Goal: Task Accomplishment & Management: Manage account settings

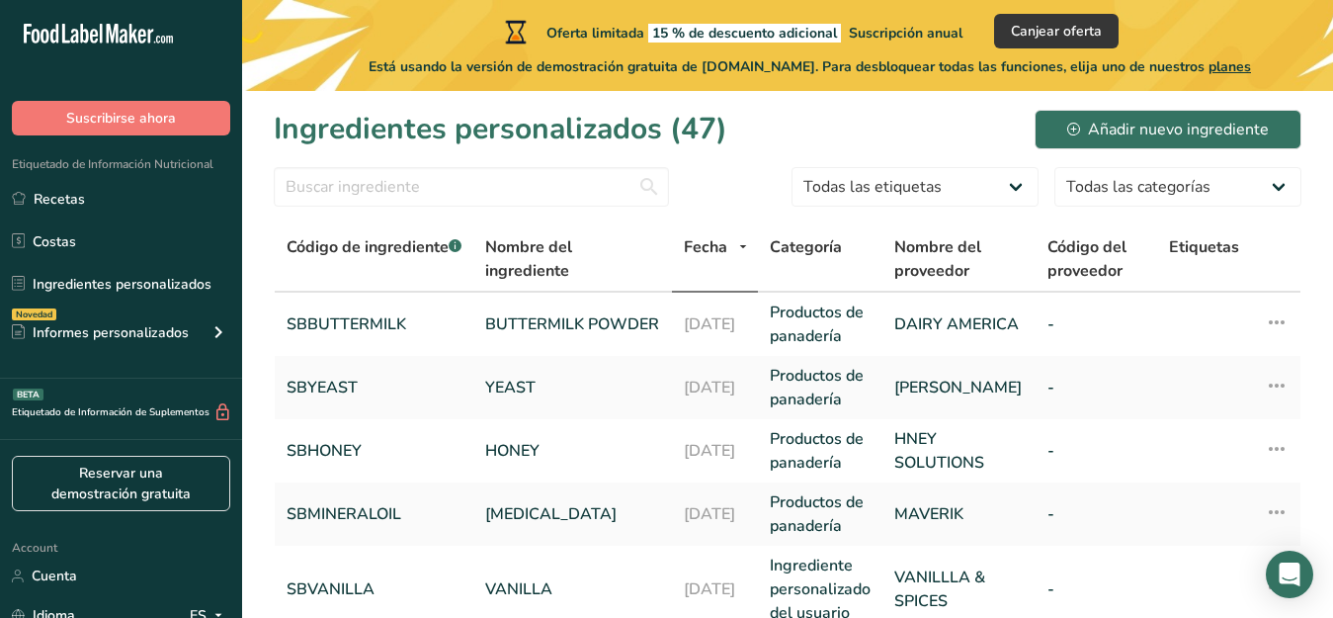
drag, startPoint x: 43, startPoint y: 395, endPoint x: 88, endPoint y: 142, distance: 256.9
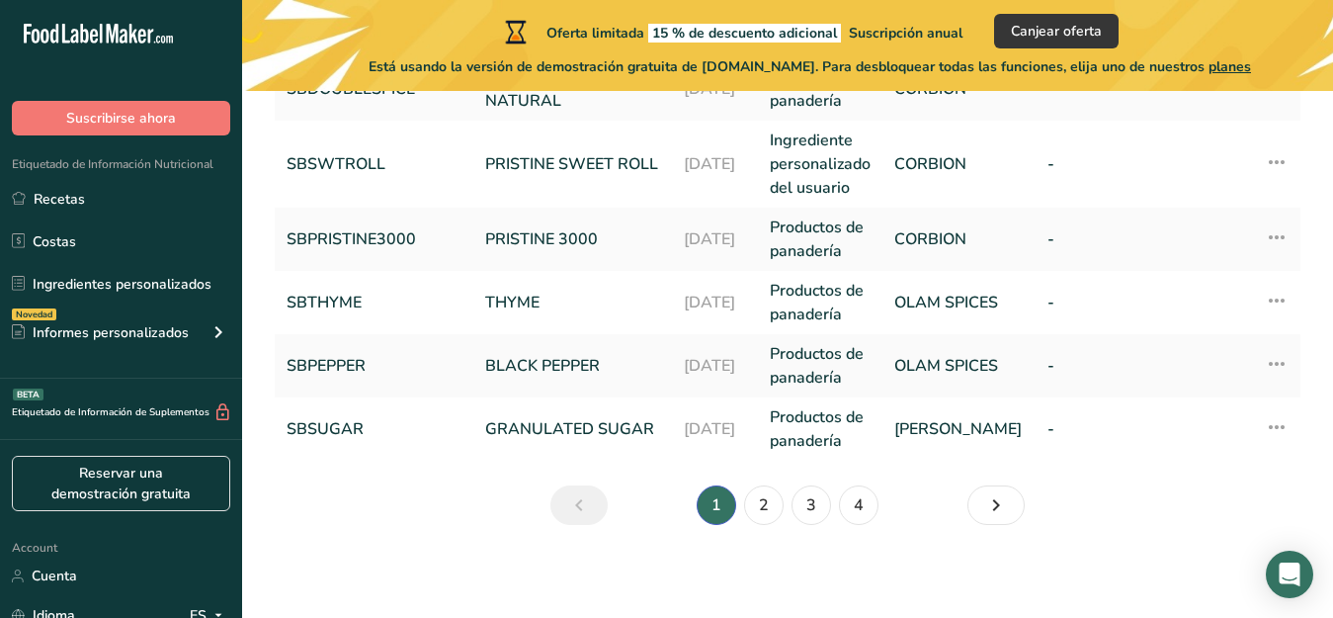
scroll to position [878, 0]
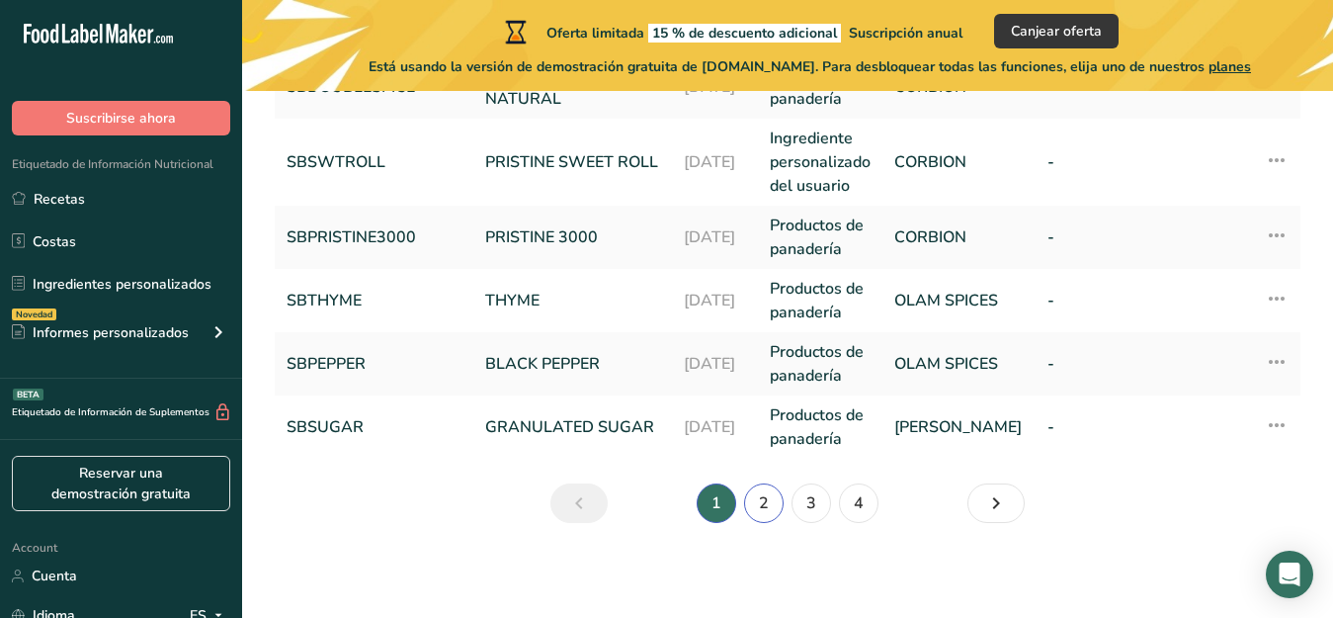
click at [757, 503] on link "2" at bounding box center [764, 503] width 40 height 40
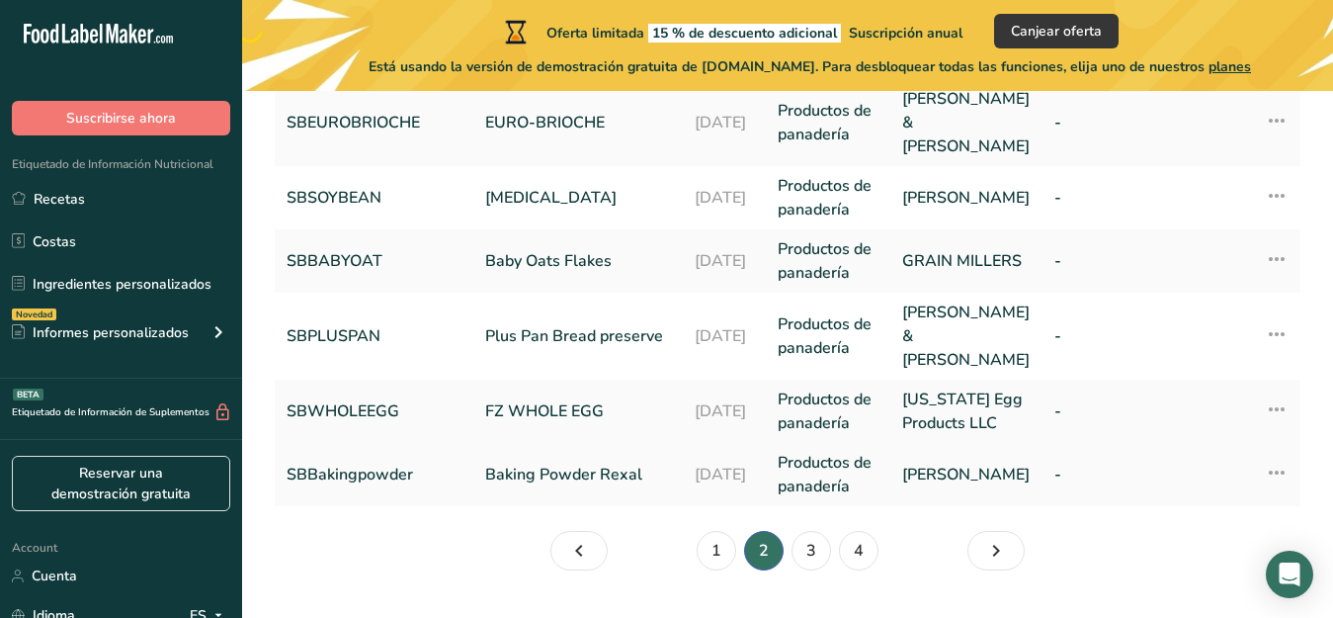
click at [572, 463] on link "Baking Powder Rexal" at bounding box center [578, 475] width 186 height 24
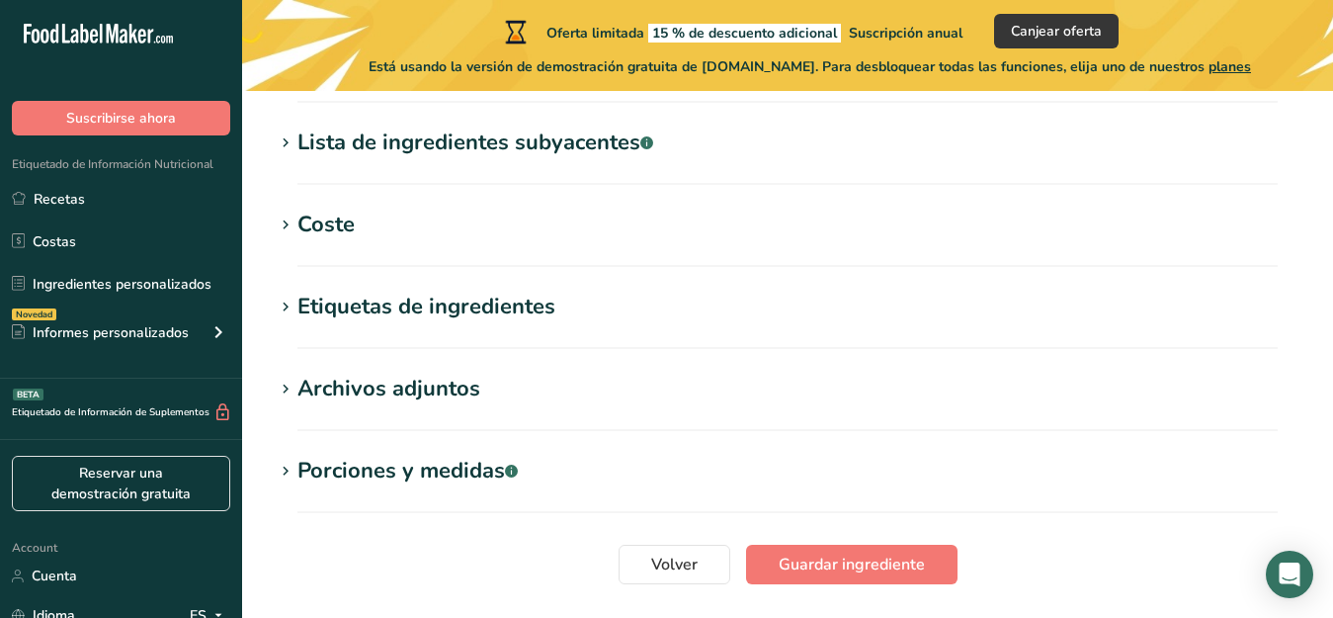
type input "Baking Powder Rexal"
type input "SBBakingpowder"
type input "[PERSON_NAME]"
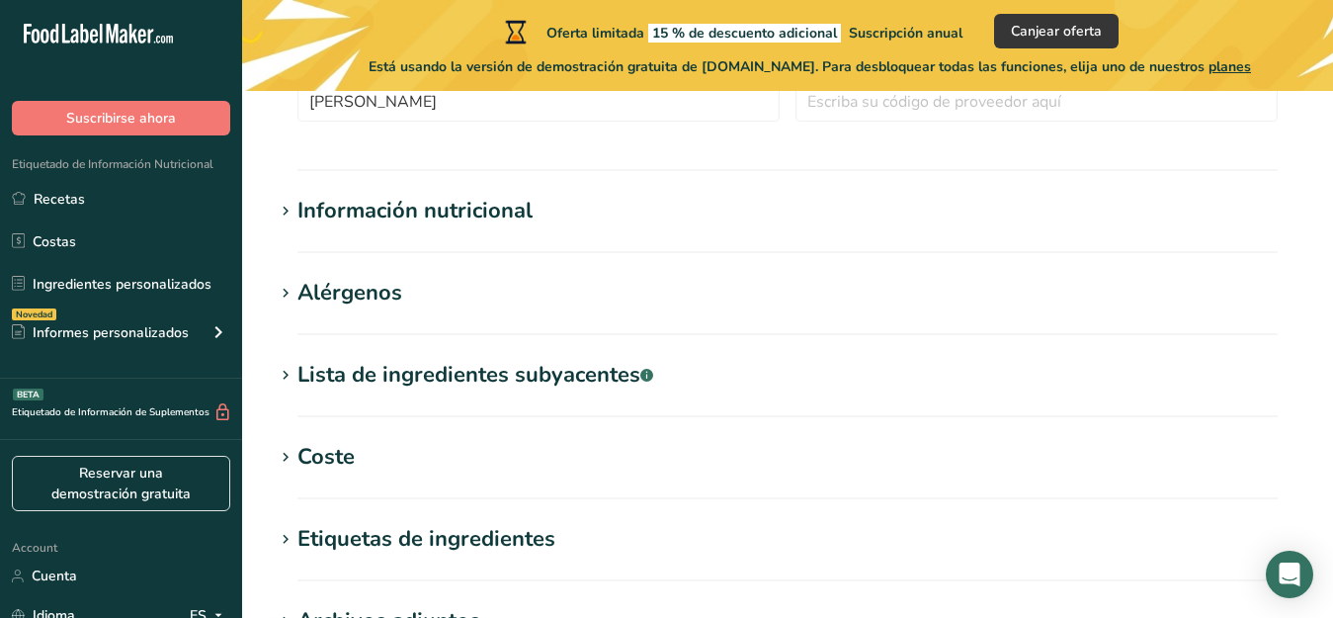
scroll to position [648, 0]
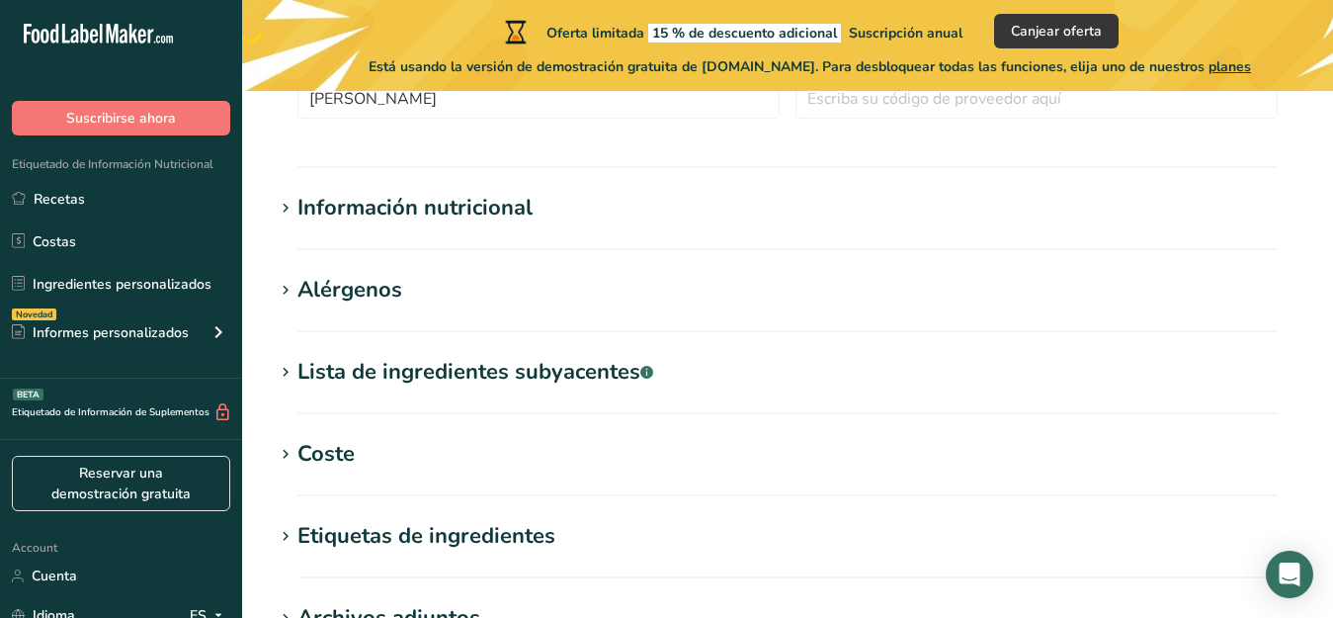
click at [303, 373] on div "Lista de ingredientes subyacentes .a-a{fill:#347362;}.b-a{fill:#fff;}" at bounding box center [475, 372] width 356 height 33
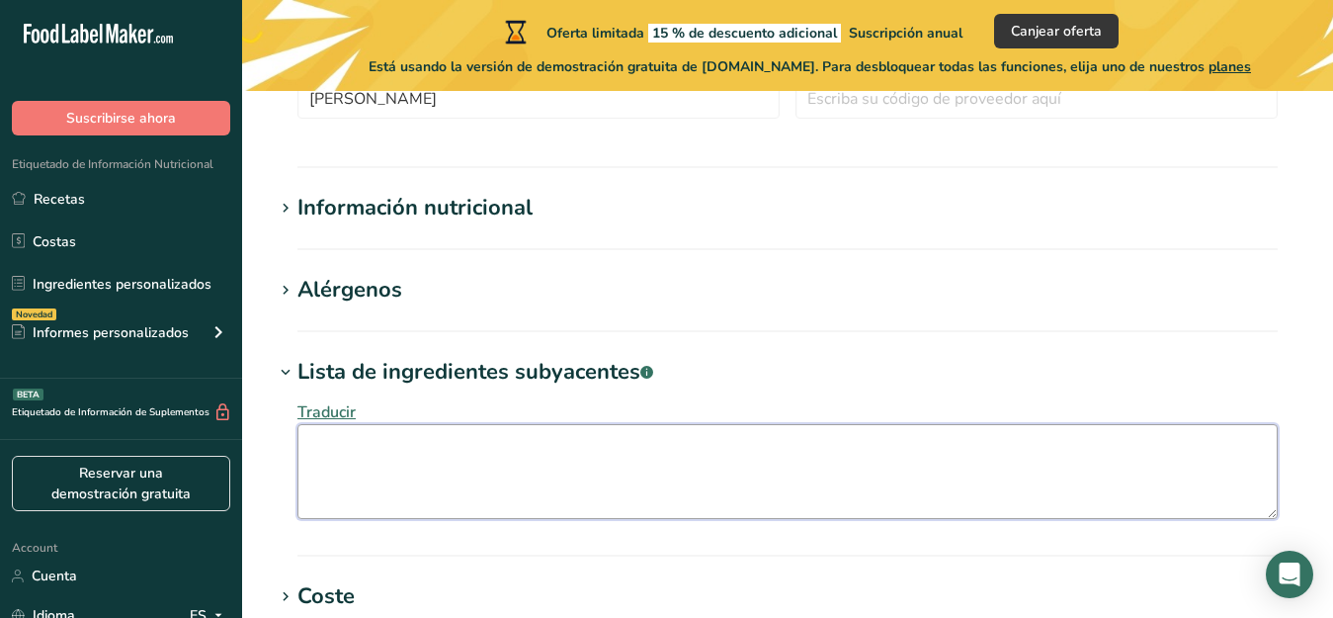
click at [330, 456] on textarea at bounding box center [787, 471] width 980 height 95
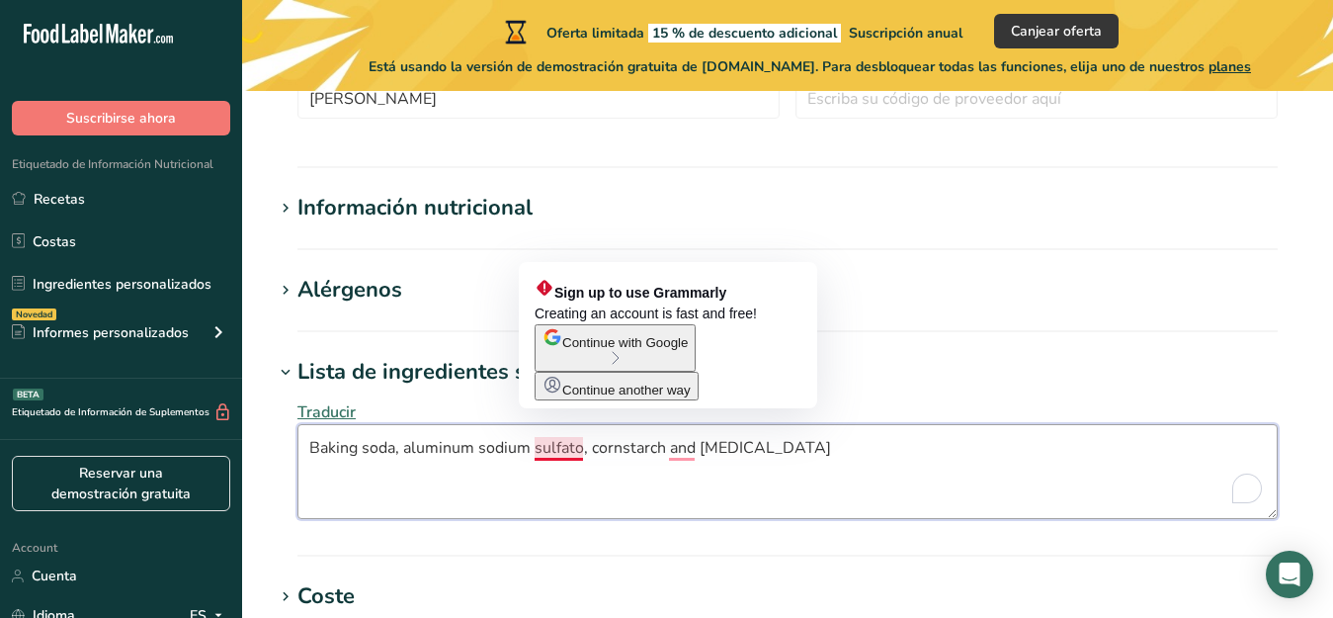
click at [582, 450] on textarea "Baking soda, aluminum sodium sulfato, cornstarch and [MEDICAL_DATA]" at bounding box center [787, 471] width 980 height 95
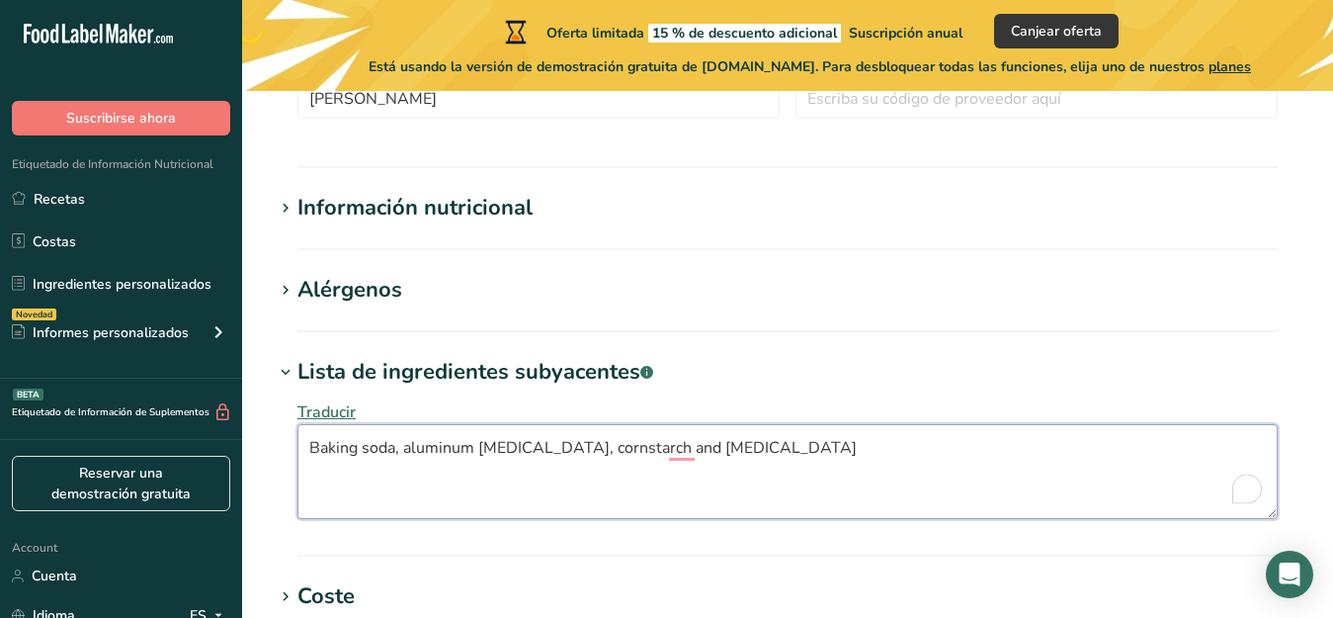
click at [854, 459] on textarea "Baking soda, aluminum [MEDICAL_DATA], cornstarch and [MEDICAL_DATA]" at bounding box center [787, 471] width 980 height 95
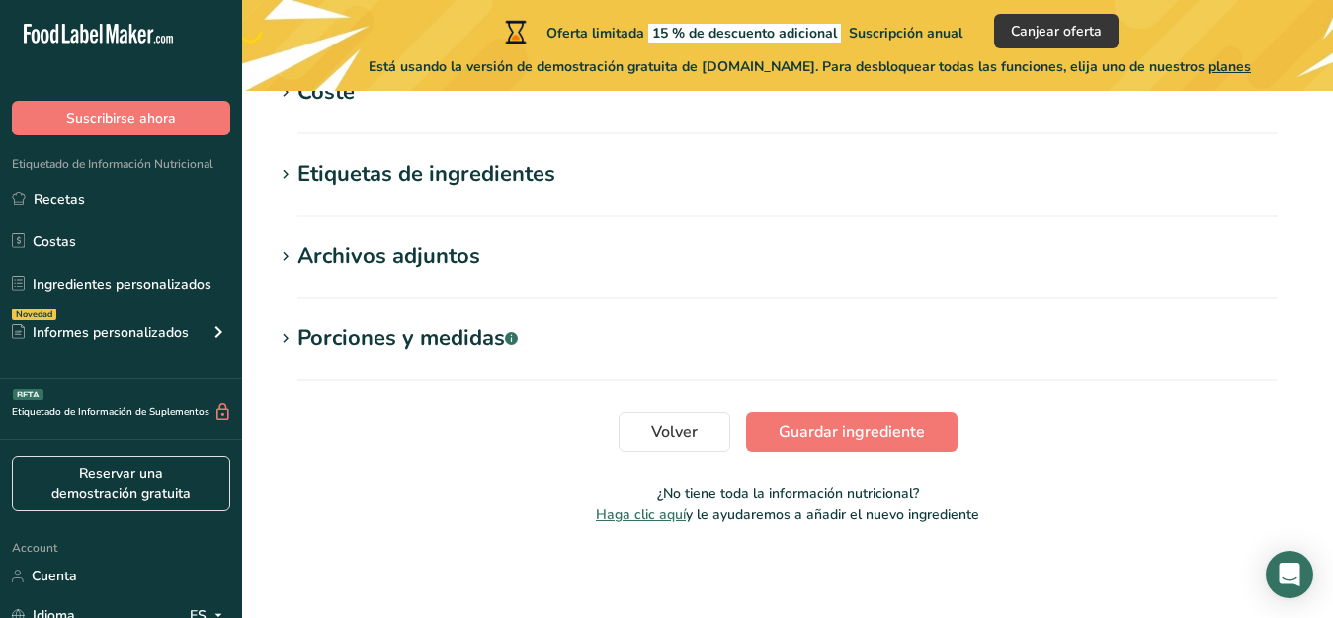
scroll to position [1154, 0]
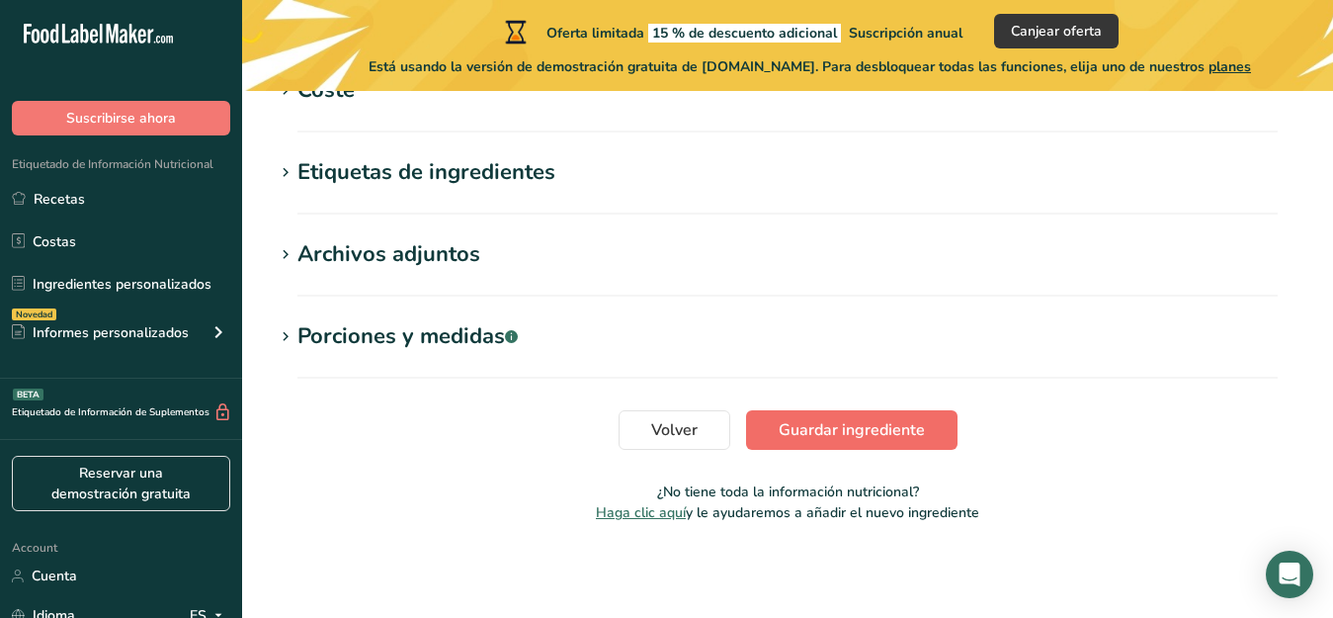
type textarea "Baking soda, aluminum [MEDICAL_DATA], cornstarch and [MEDICAL_DATA]."
click at [875, 432] on span "Guardar ingrediente" at bounding box center [852, 430] width 146 height 24
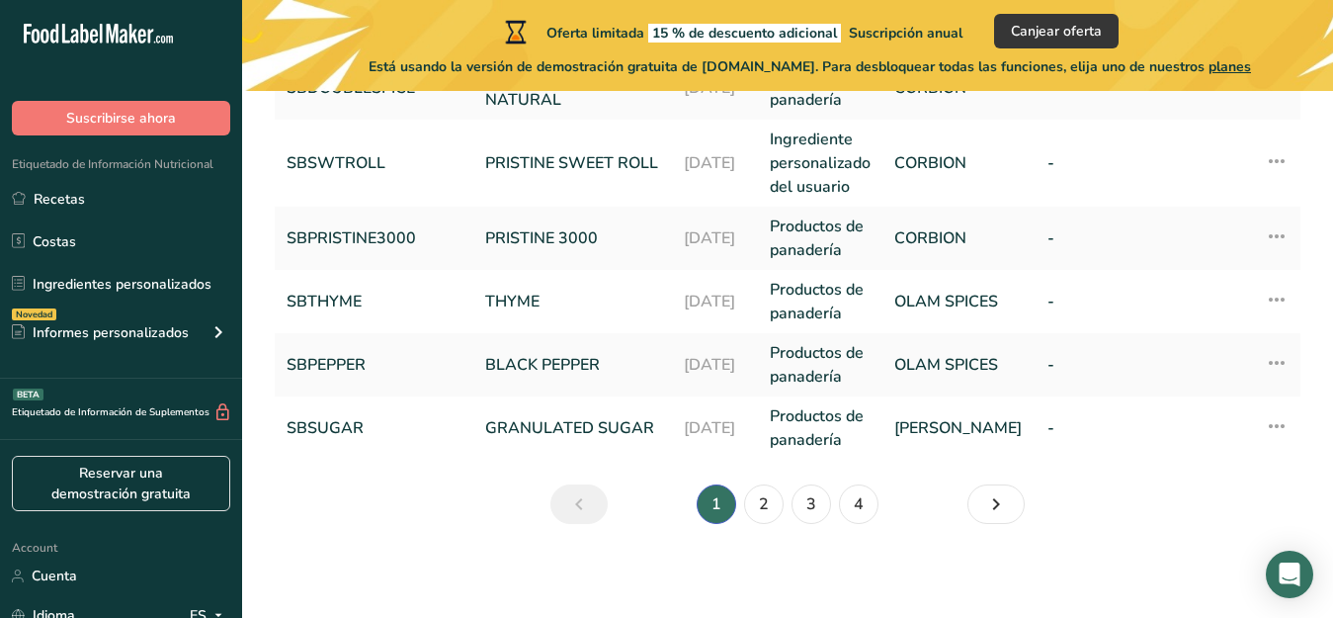
scroll to position [878, 0]
click at [769, 502] on link "2" at bounding box center [764, 503] width 40 height 40
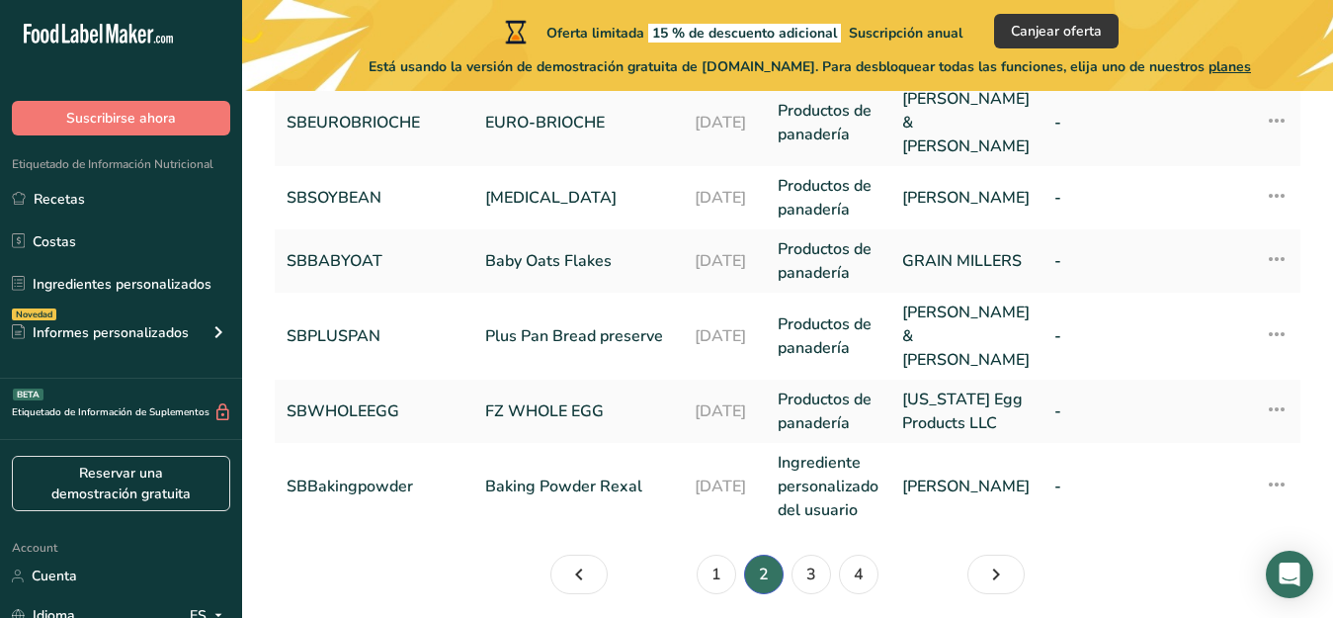
scroll to position [890, 0]
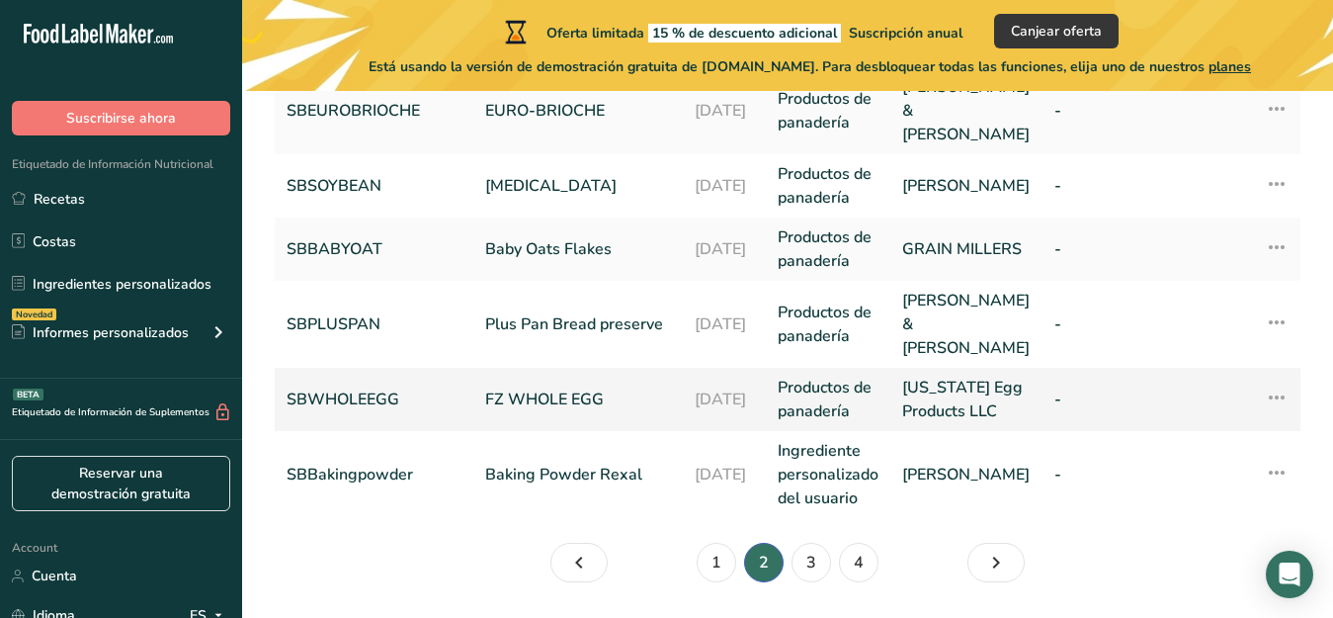
click at [571, 387] on link "FZ WHOLE EGG" at bounding box center [578, 399] width 186 height 24
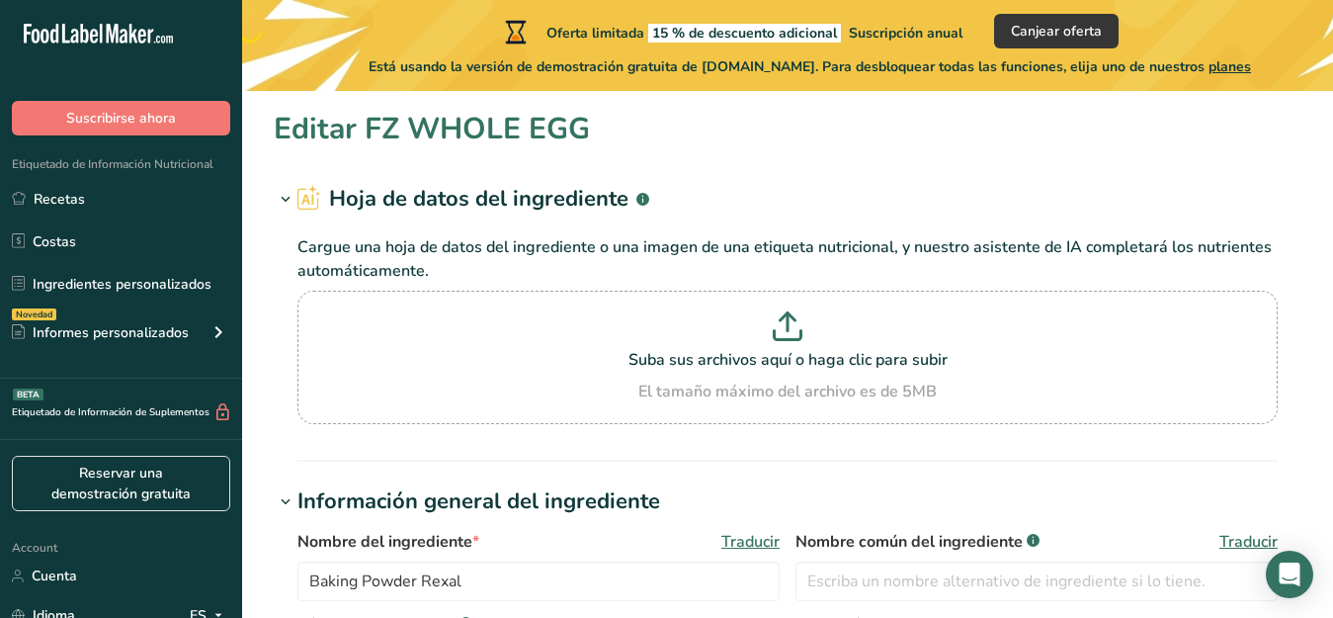
type input "FZ WHOLE EGG"
type input "SBWHOLEEGG"
type input "[US_STATE] Egg Products LLC"
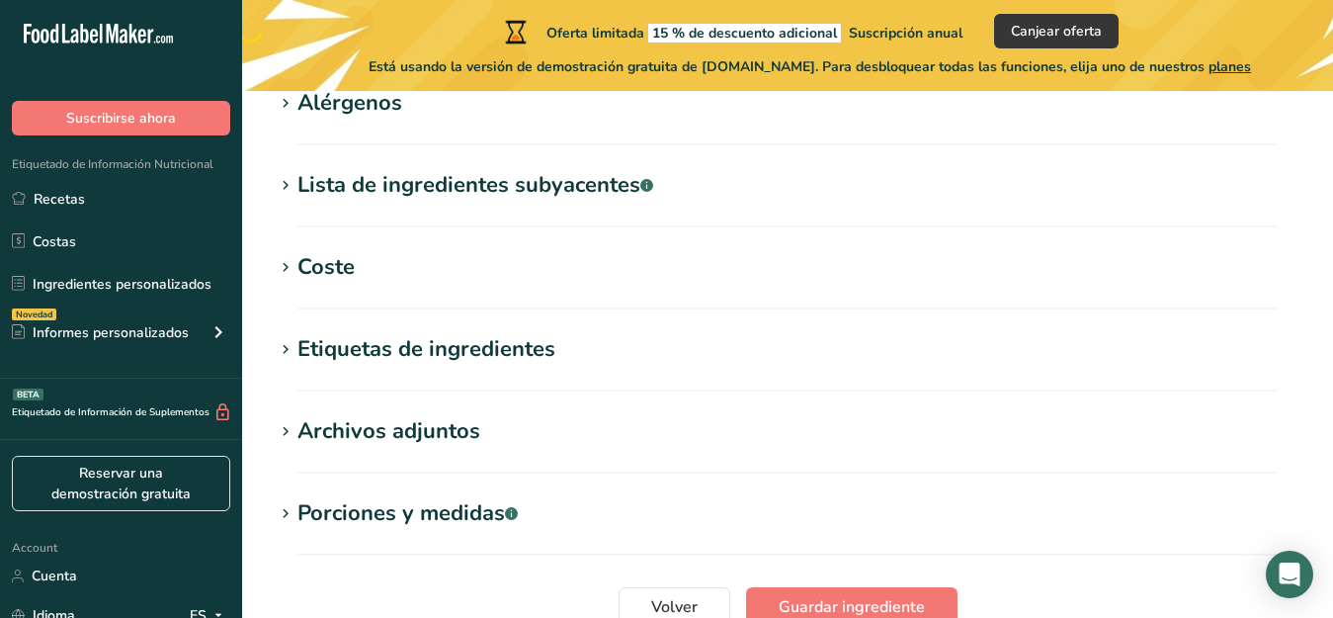
scroll to position [826, 0]
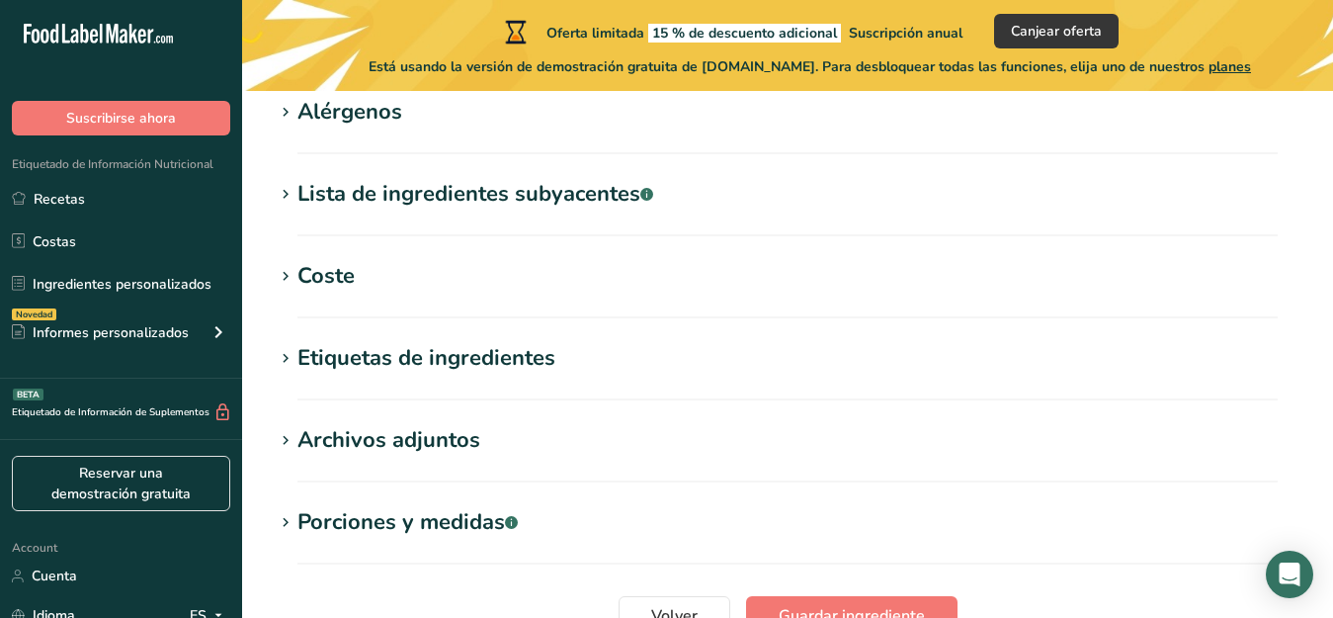
click at [294, 194] on icon at bounding box center [286, 195] width 18 height 28
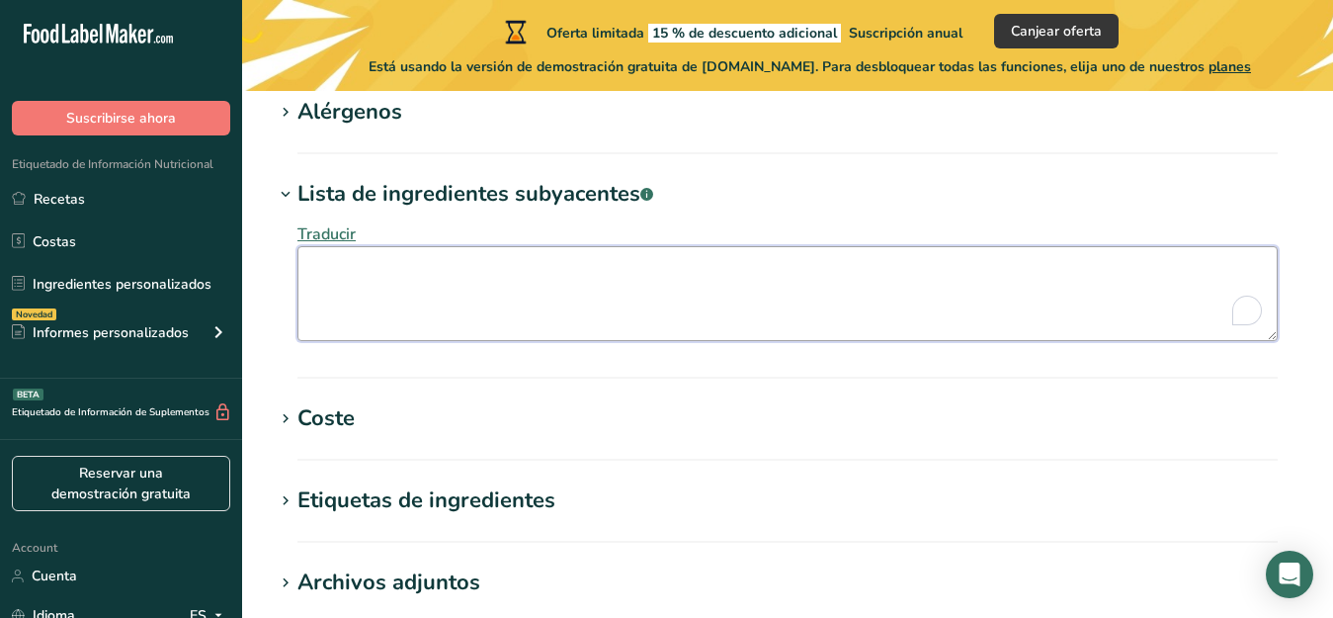
click at [338, 278] on textarea "To enrich screen reader interactions, please activate Accessibility in Grammarl…" at bounding box center [787, 293] width 980 height 95
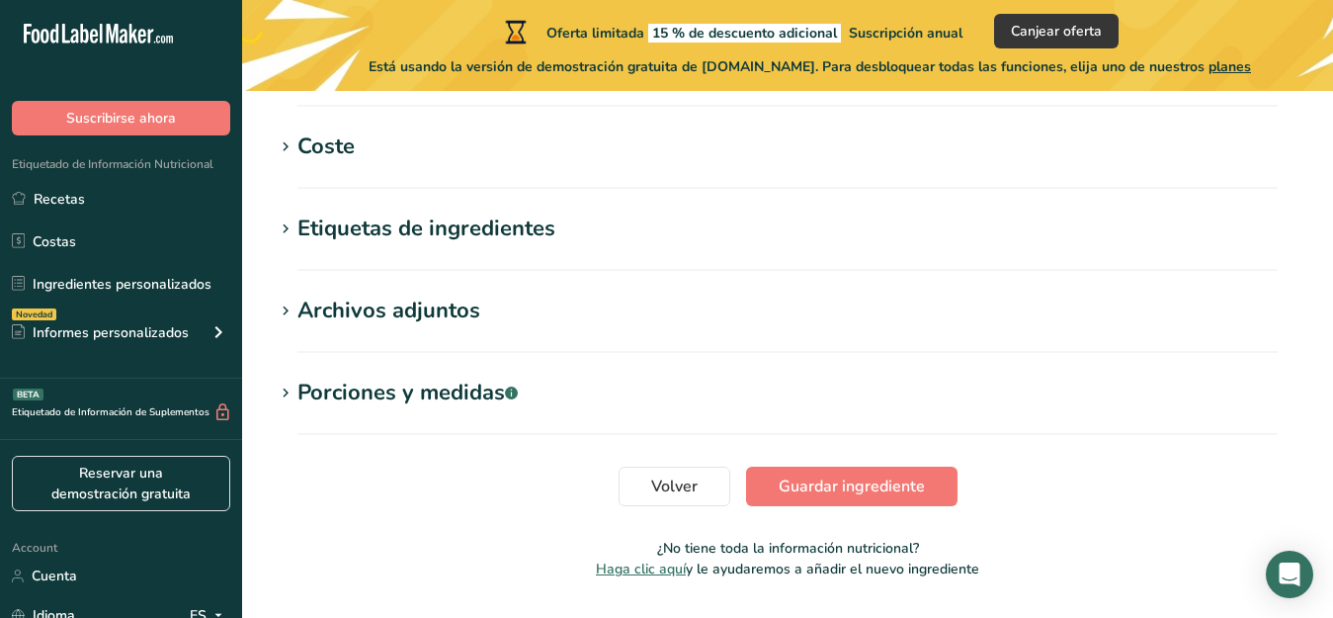
scroll to position [1104, 0]
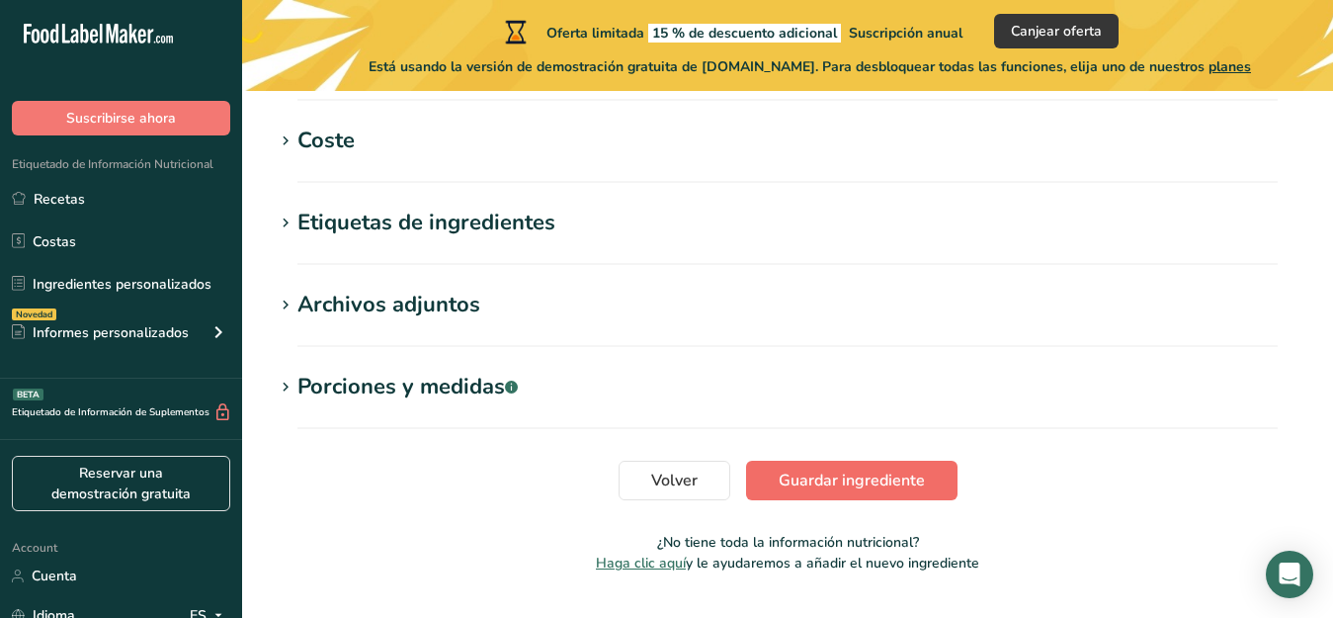
type textarea "Whole eggs 100%"
click at [861, 476] on span "Guardar ingrediente" at bounding box center [852, 480] width 146 height 24
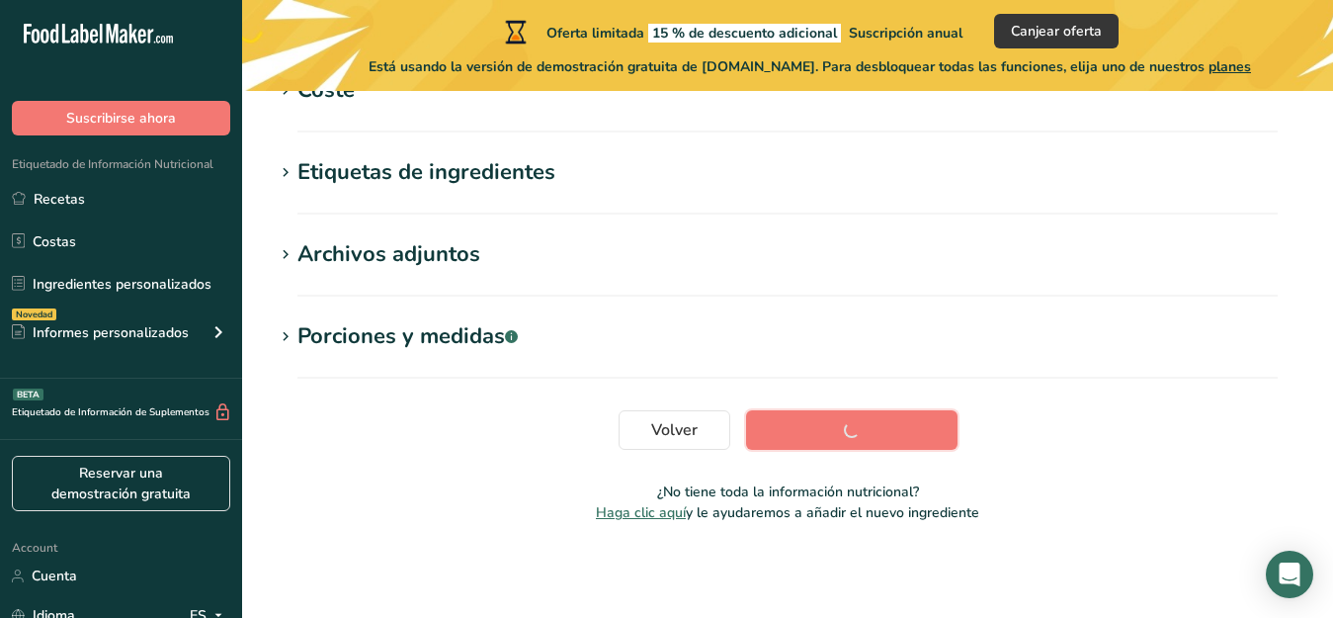
scroll to position [519, 0]
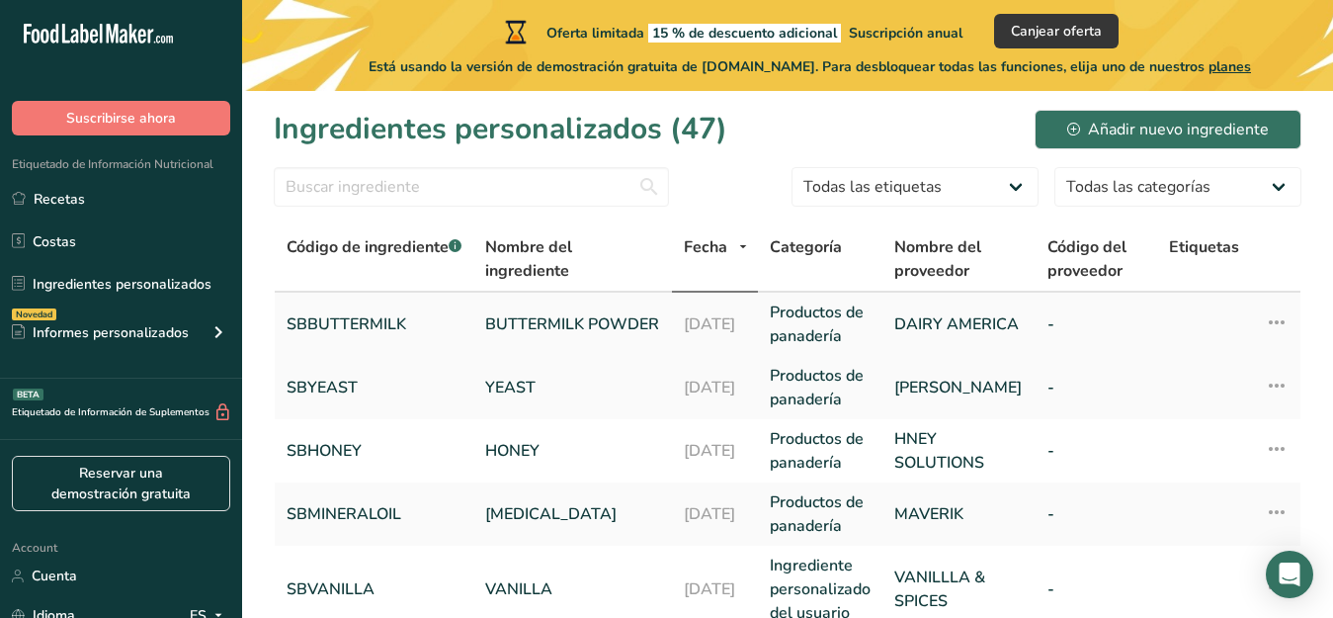
click at [349, 317] on link "SBBUTTERMILK" at bounding box center [374, 324] width 175 height 24
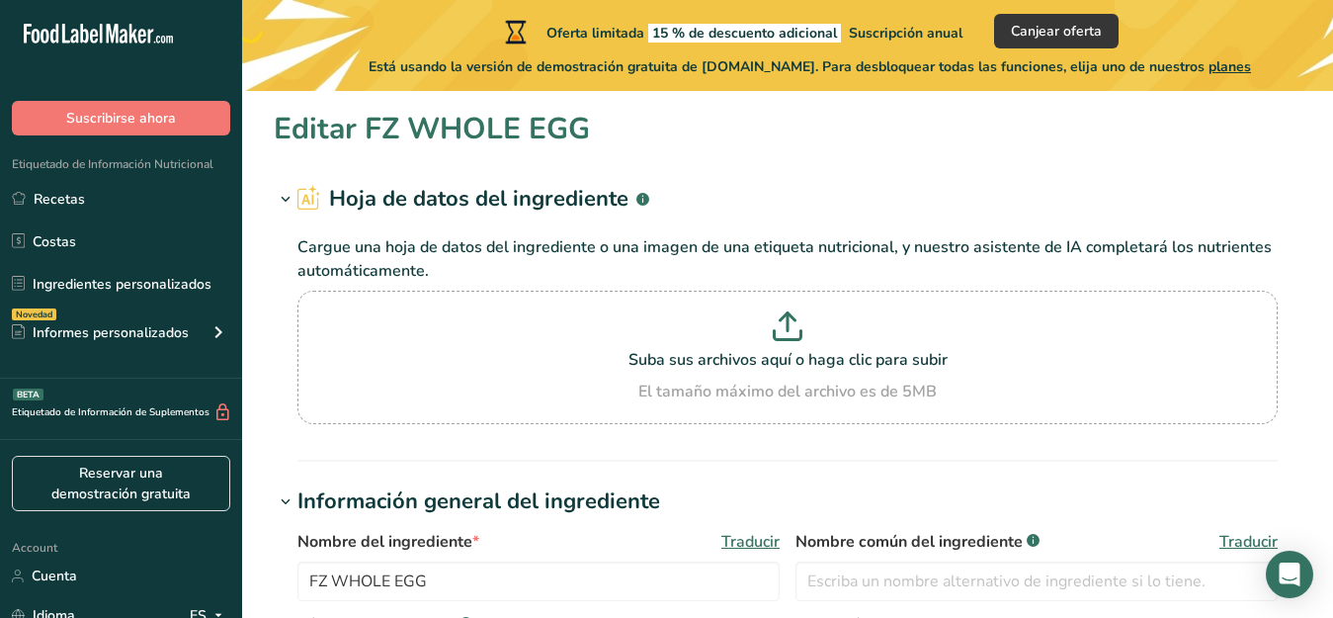
type input "BUTTERMILK POWDER"
type input "SBBUTTERMILK"
type input "DAIRY AMERICA"
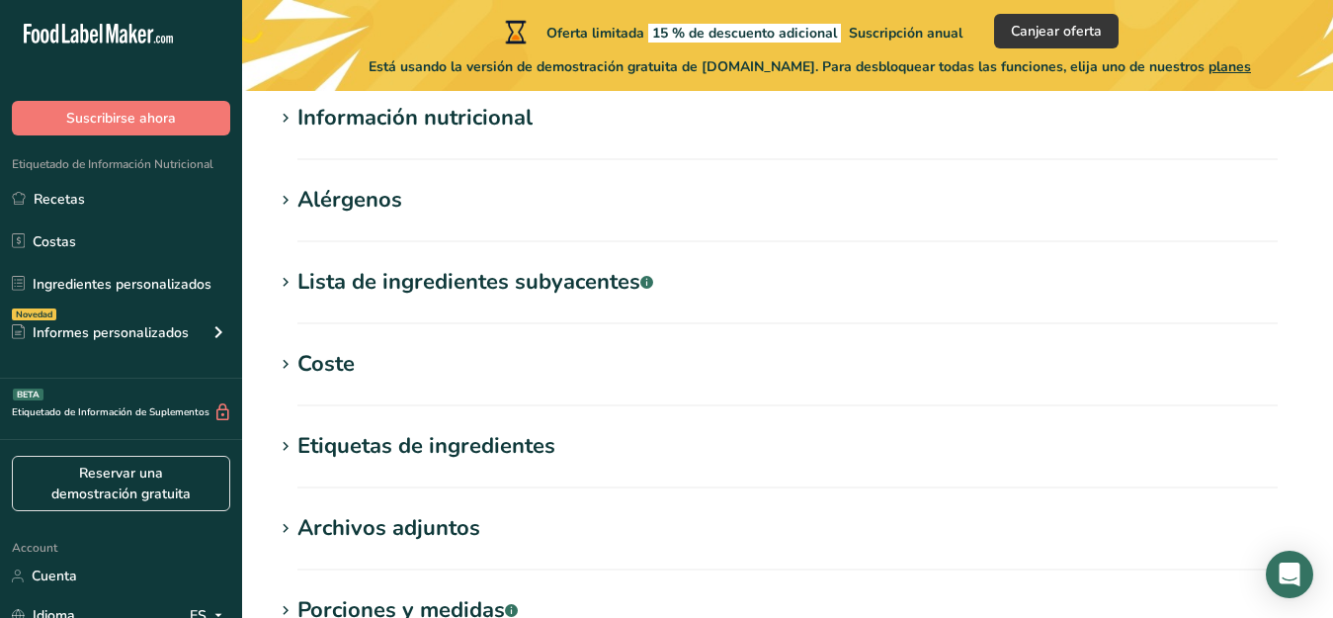
scroll to position [741, 0]
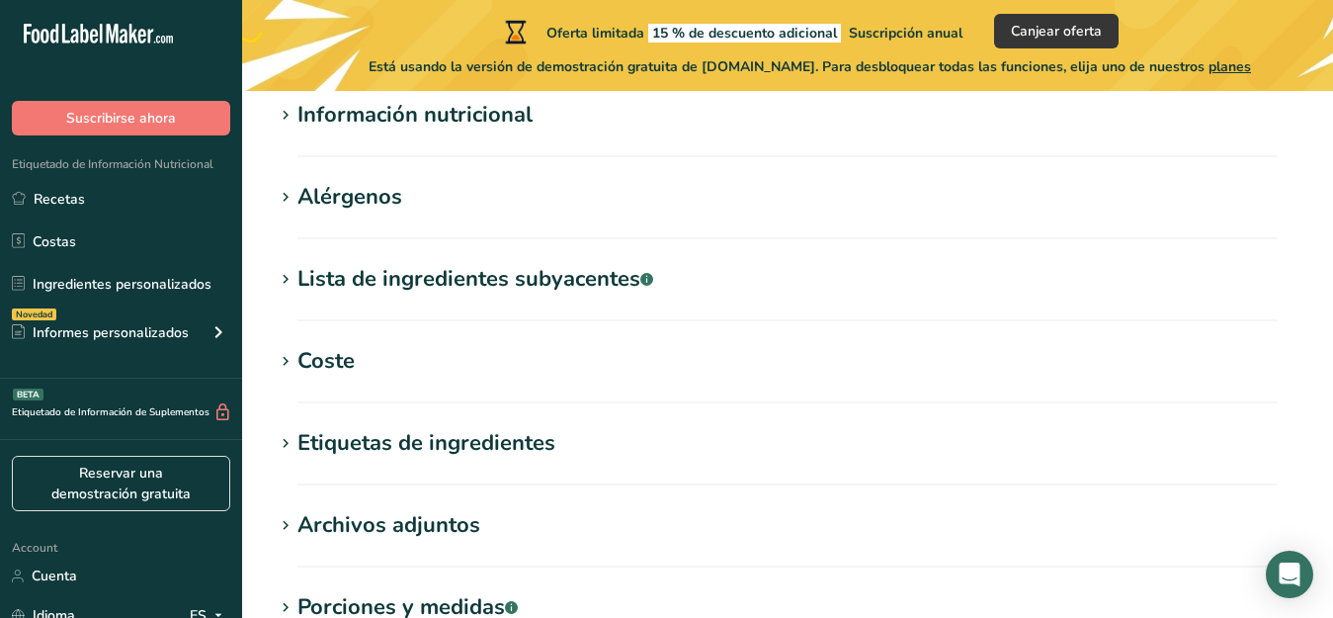
click at [307, 277] on div "Lista de ingredientes subyacentes .a-a{fill:#347362;}.b-a{fill:#fff;}" at bounding box center [475, 279] width 356 height 33
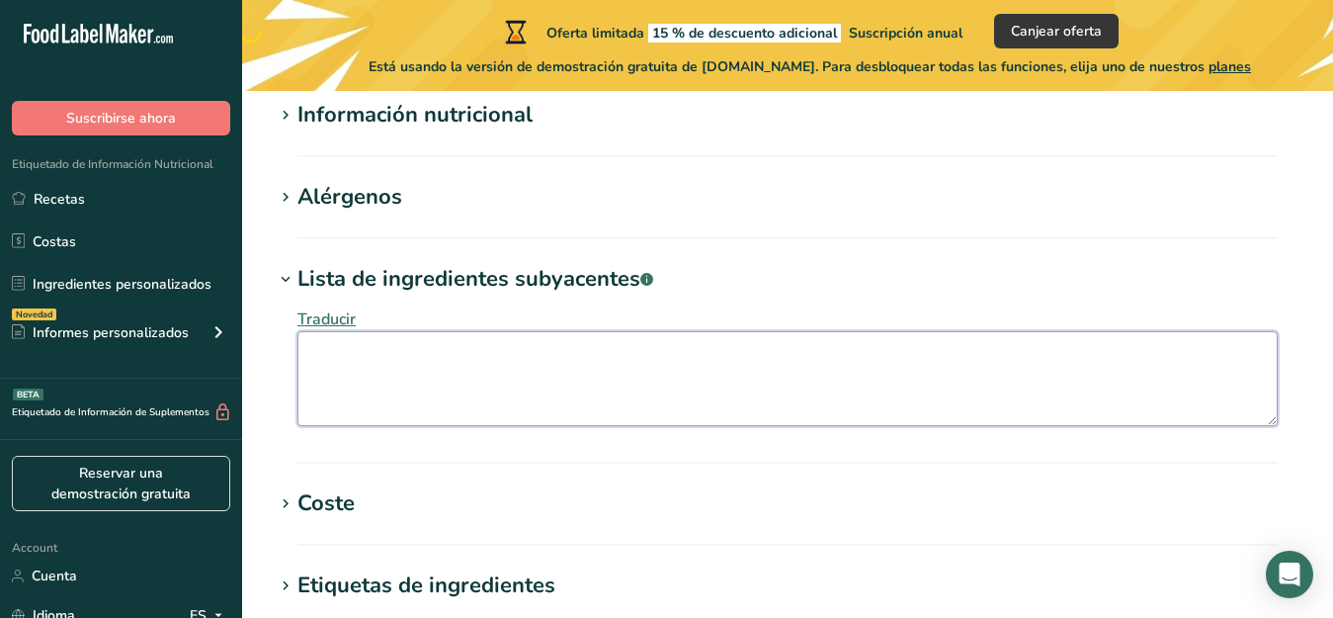
click at [318, 352] on textarea at bounding box center [787, 378] width 980 height 95
type textarea "milk"
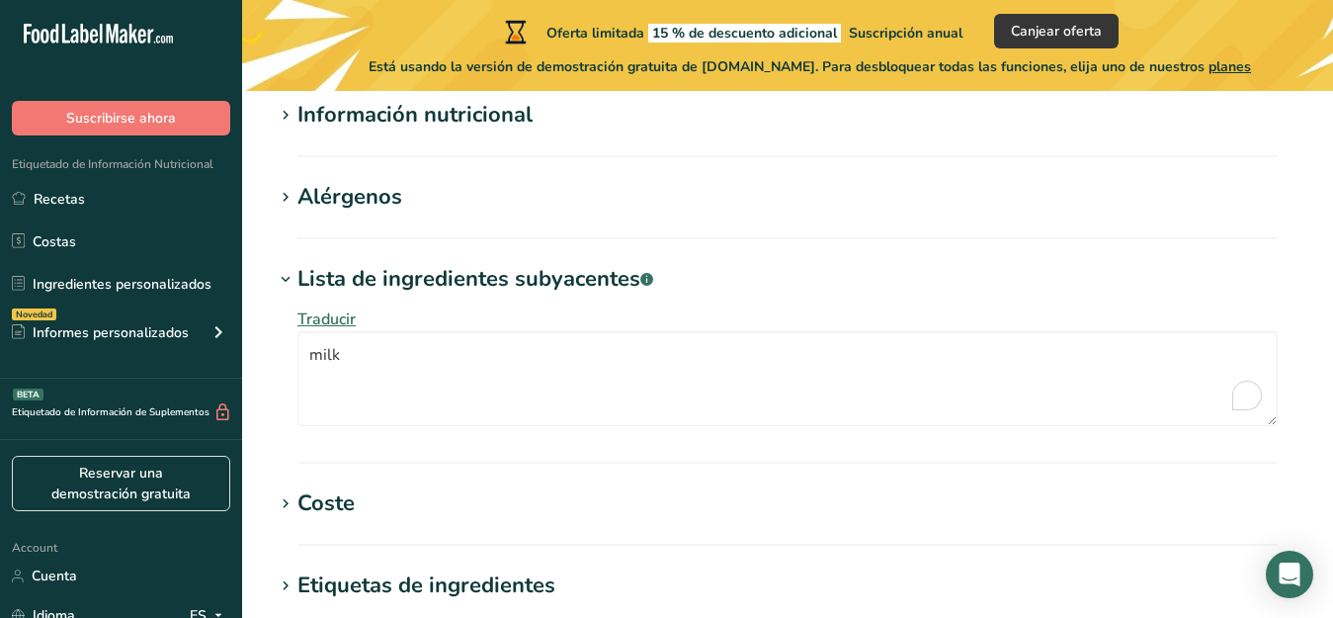
click at [316, 194] on div "Alérgenos" at bounding box center [349, 197] width 105 height 33
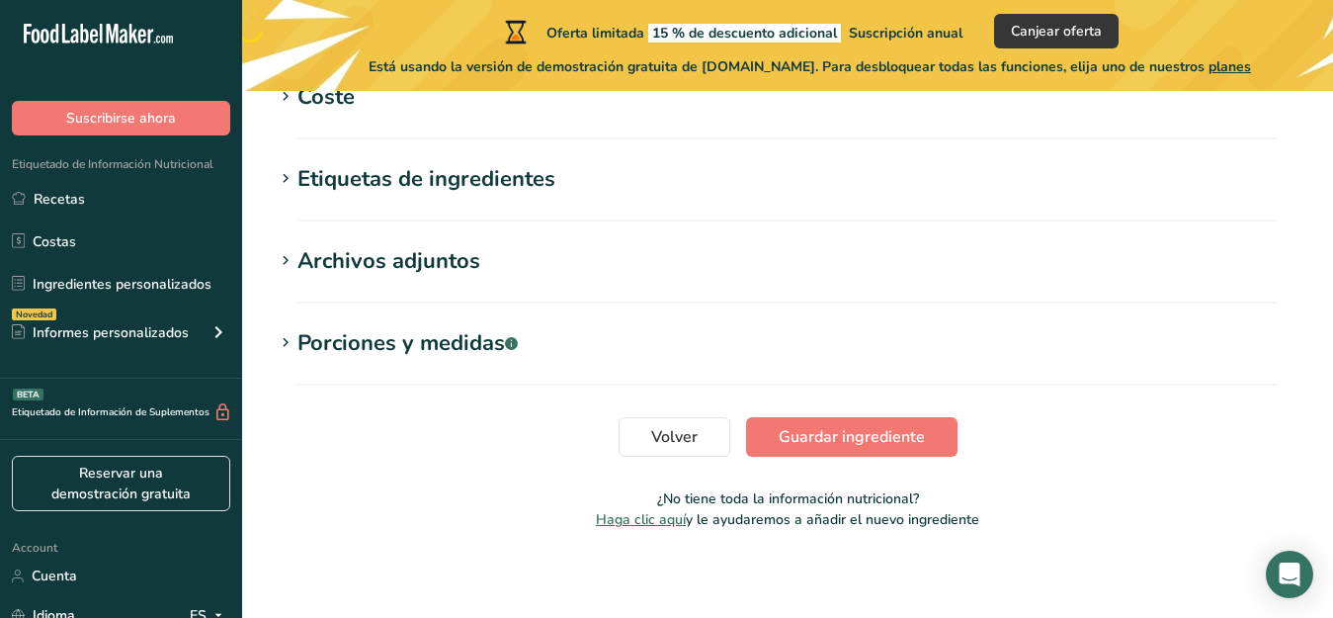
scroll to position [1249, 0]
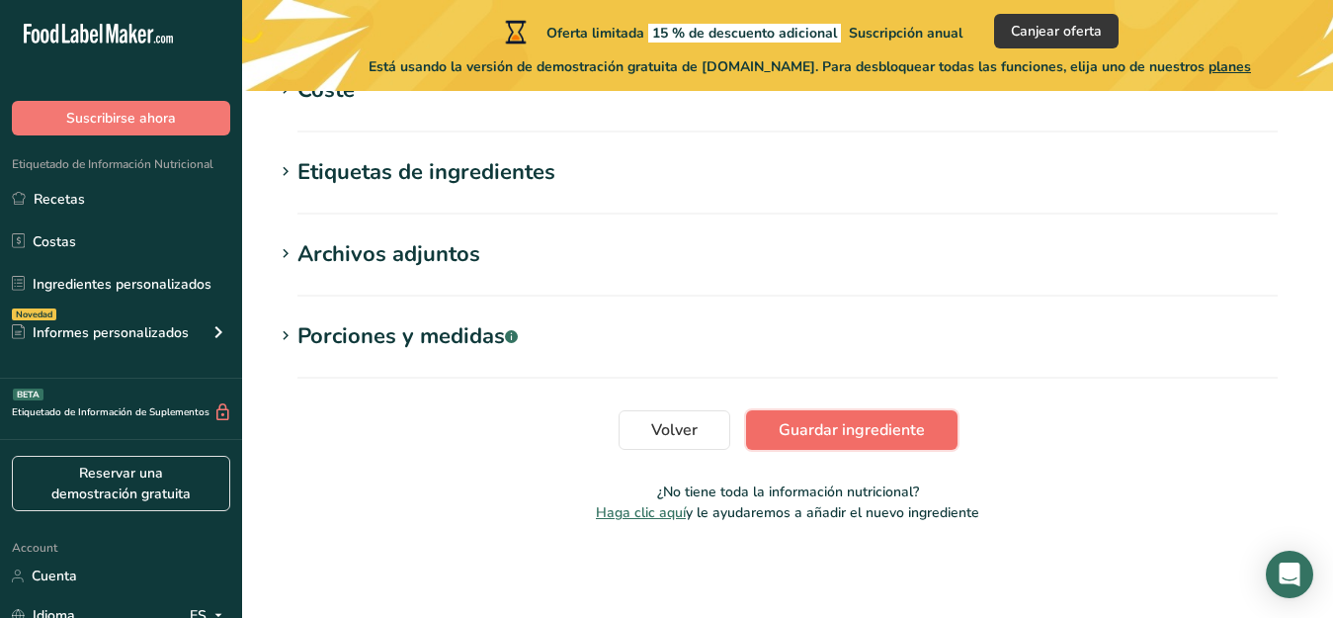
click at [799, 420] on span "Guardar ingrediente" at bounding box center [852, 430] width 146 height 24
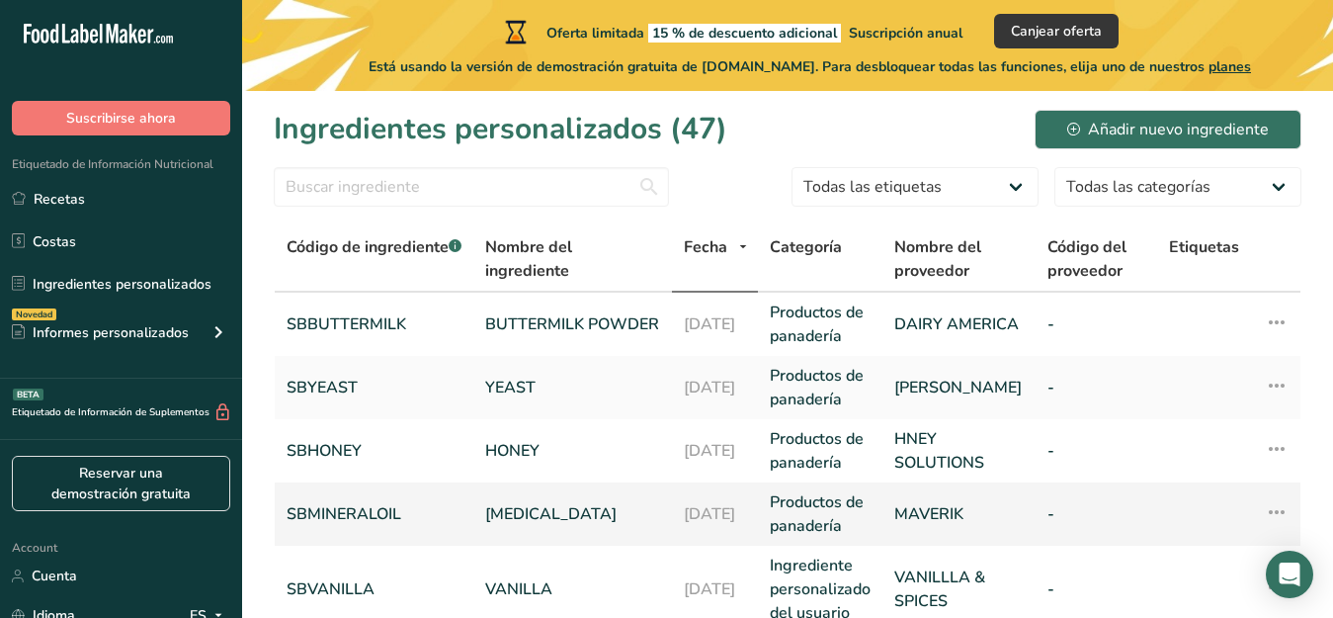
click at [335, 513] on link "SBMINERALOIL" at bounding box center [374, 514] width 175 height 24
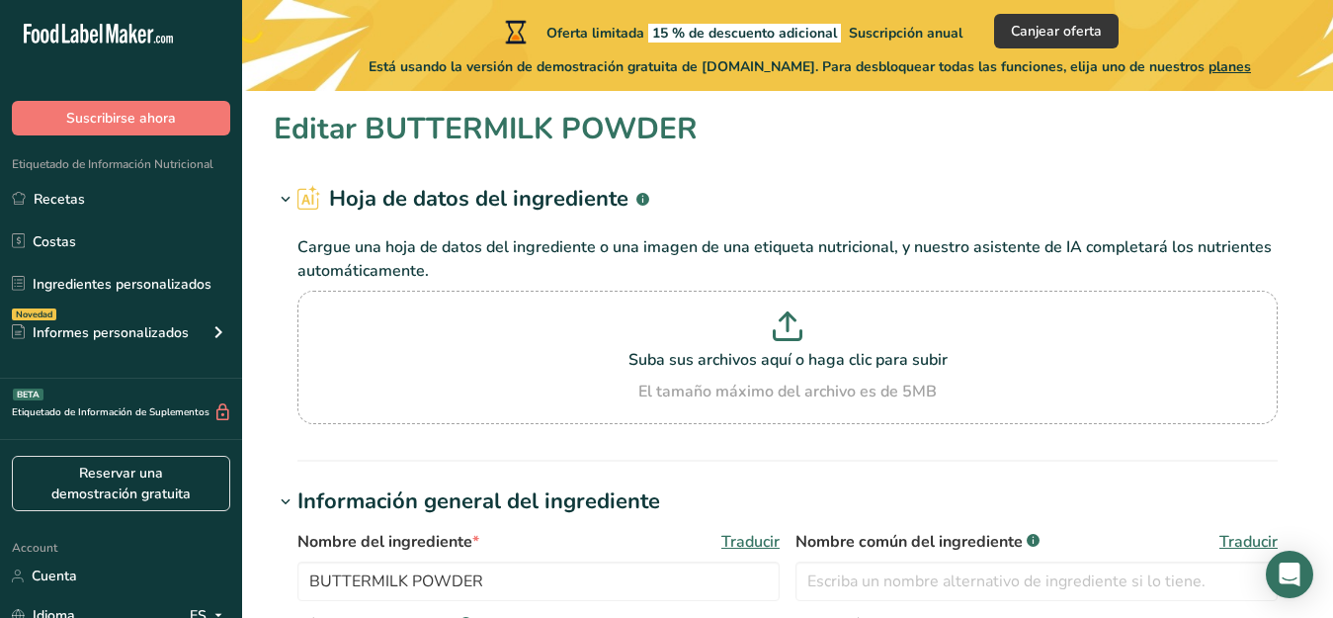
type input "[MEDICAL_DATA]"
type input "SBMINERALOIL"
type input "MAVERIK"
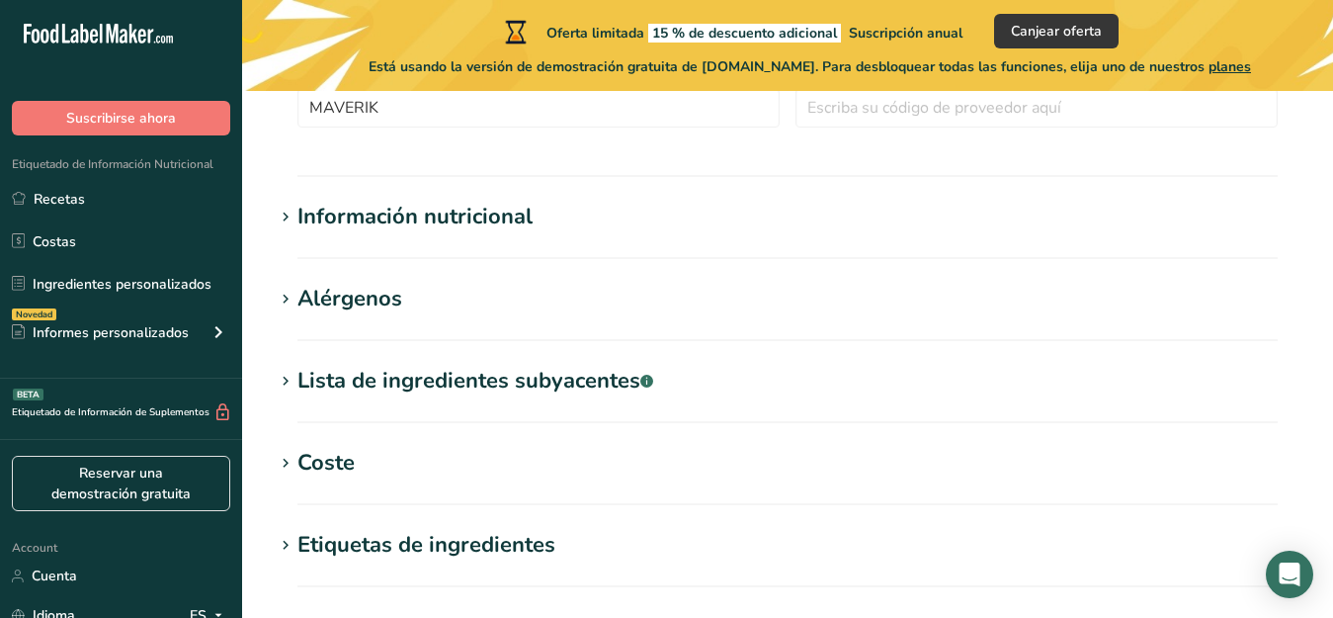
scroll to position [648, 0]
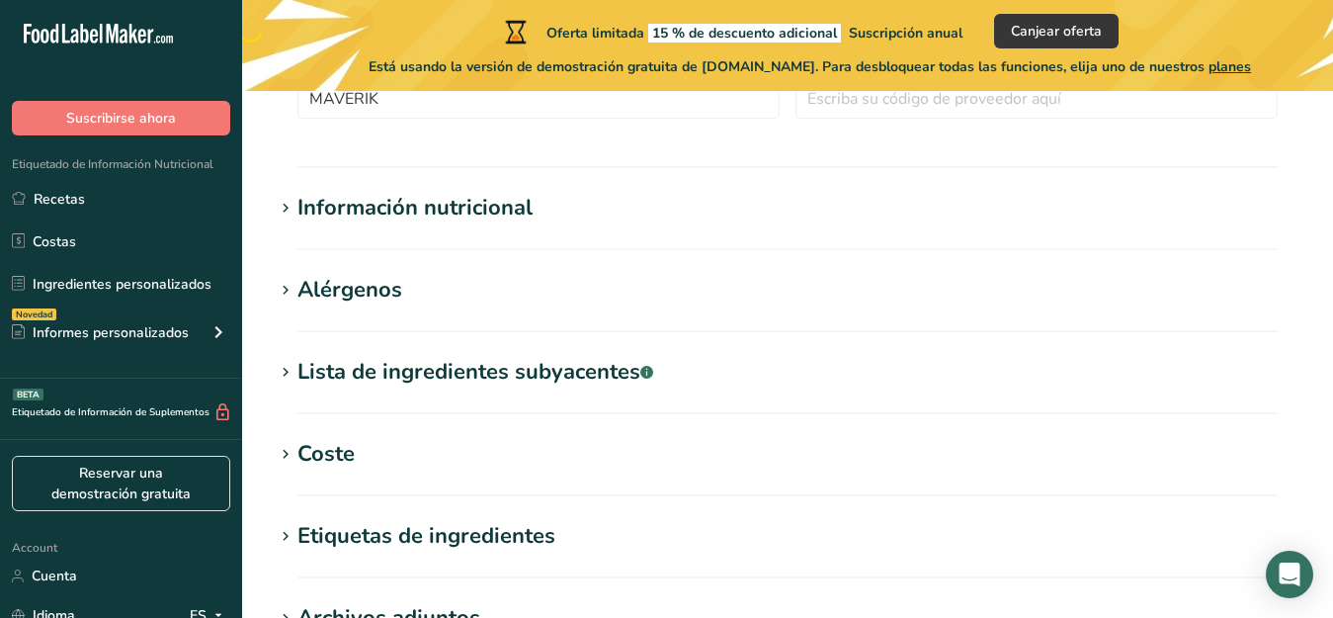
click at [293, 377] on icon at bounding box center [286, 373] width 18 height 28
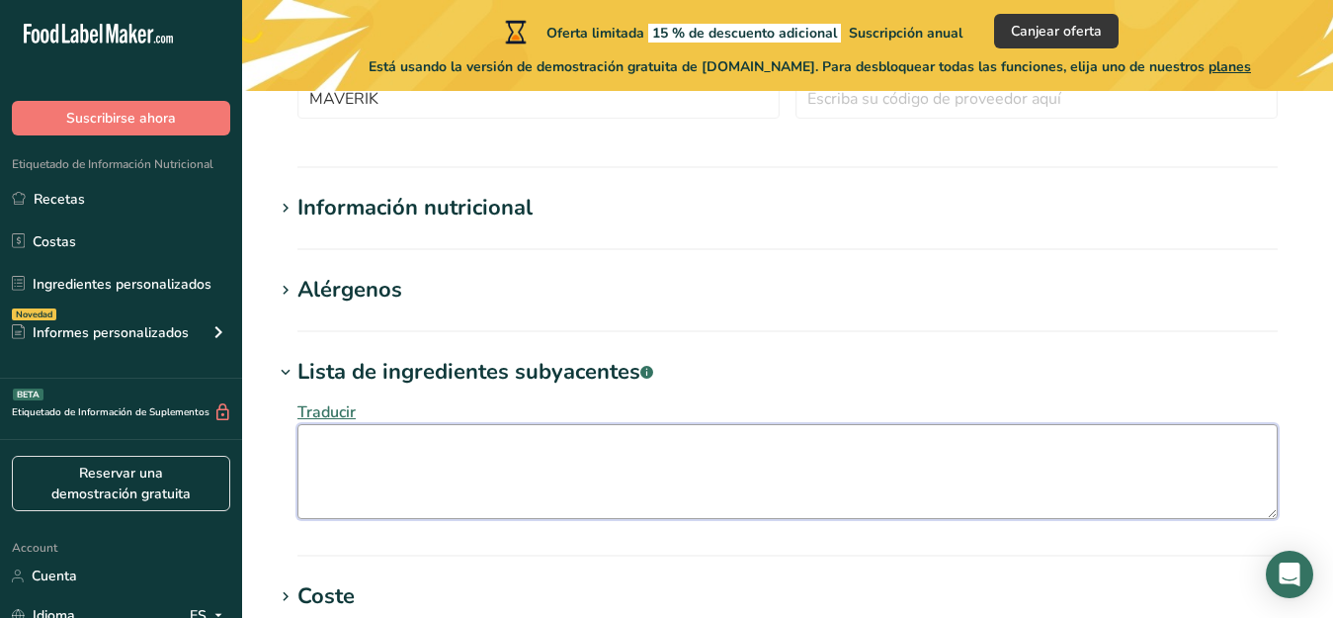
click at [324, 450] on textarea at bounding box center [787, 471] width 980 height 95
drag, startPoint x: 318, startPoint y: 448, endPoint x: 303, endPoint y: 448, distance: 14.8
click at [303, 448] on textarea "white [MEDICAL_DATA]" at bounding box center [787, 471] width 980 height 95
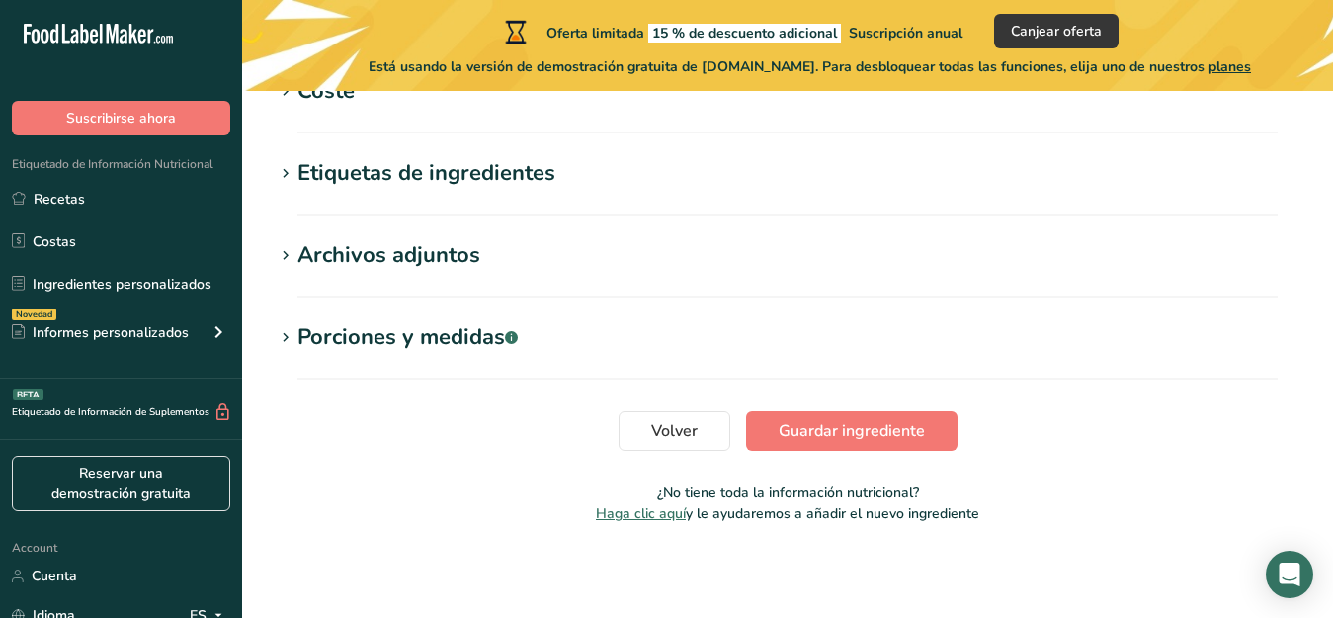
scroll to position [1154, 0]
type textarea "White [MEDICAL_DATA]"
click at [875, 420] on span "Guardar ingrediente" at bounding box center [852, 430] width 146 height 24
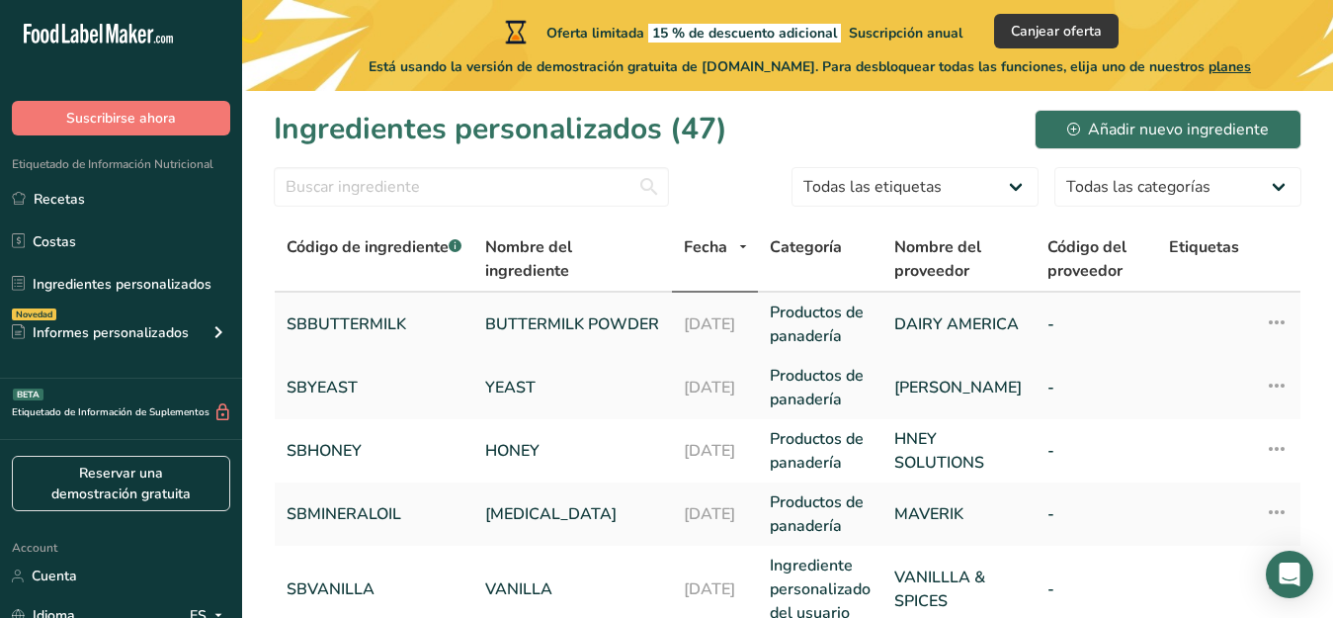
click at [1242, 323] on td at bounding box center [1204, 324] width 94 height 63
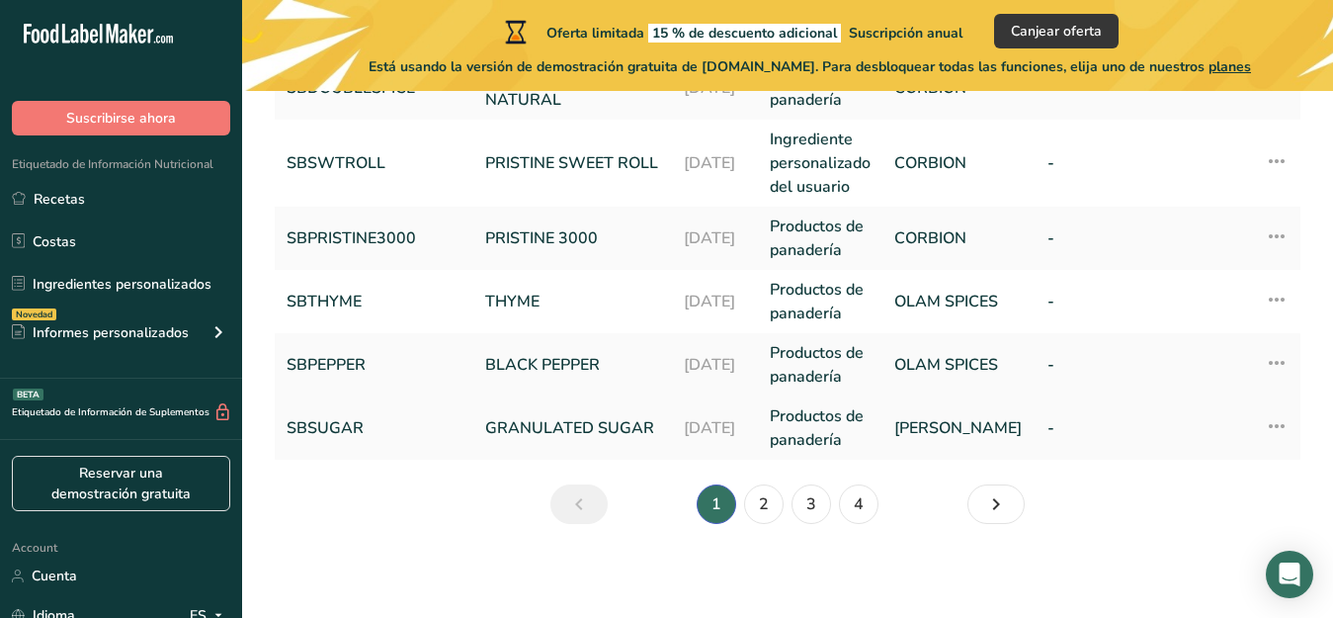
scroll to position [878, 0]
click at [765, 500] on link "2" at bounding box center [764, 503] width 40 height 40
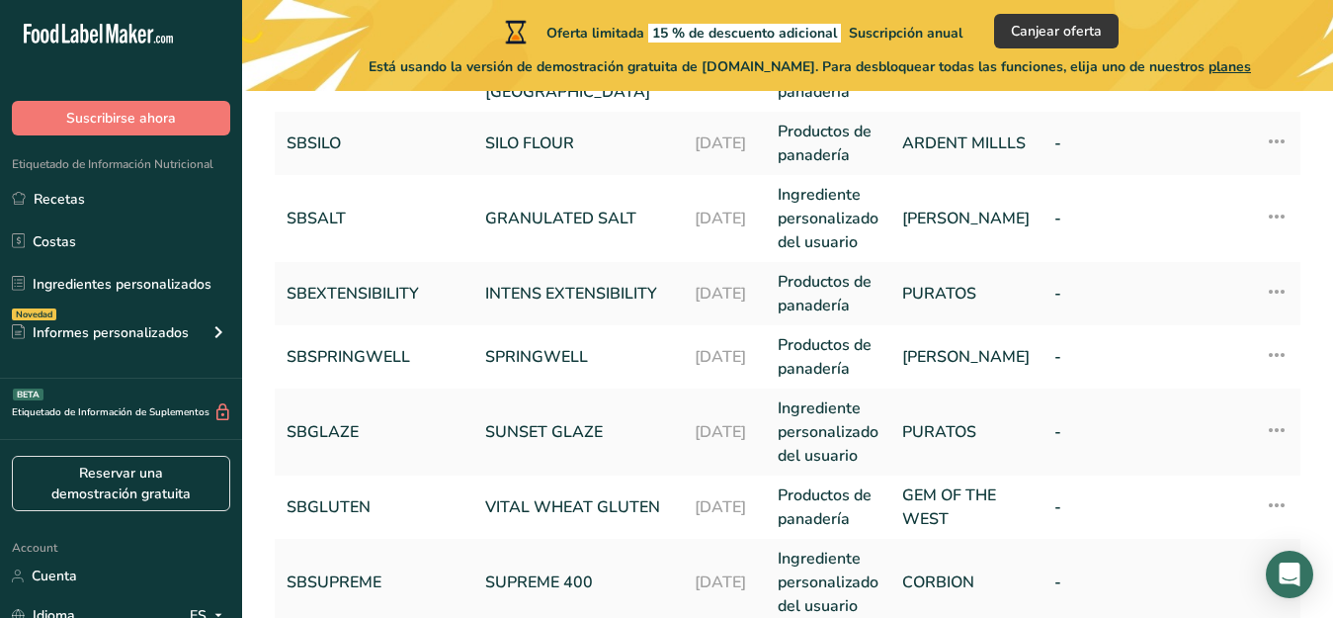
scroll to position [240, 0]
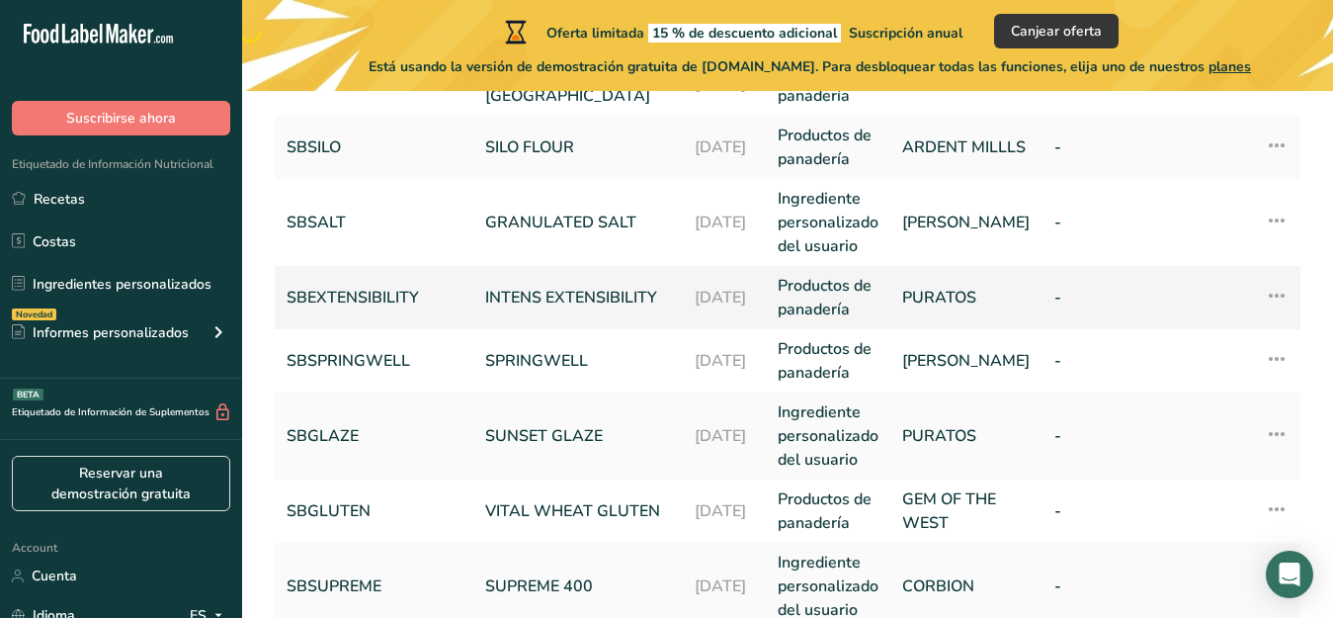
click at [545, 299] on link "INTENS EXTENSIBILITY" at bounding box center [578, 298] width 186 height 24
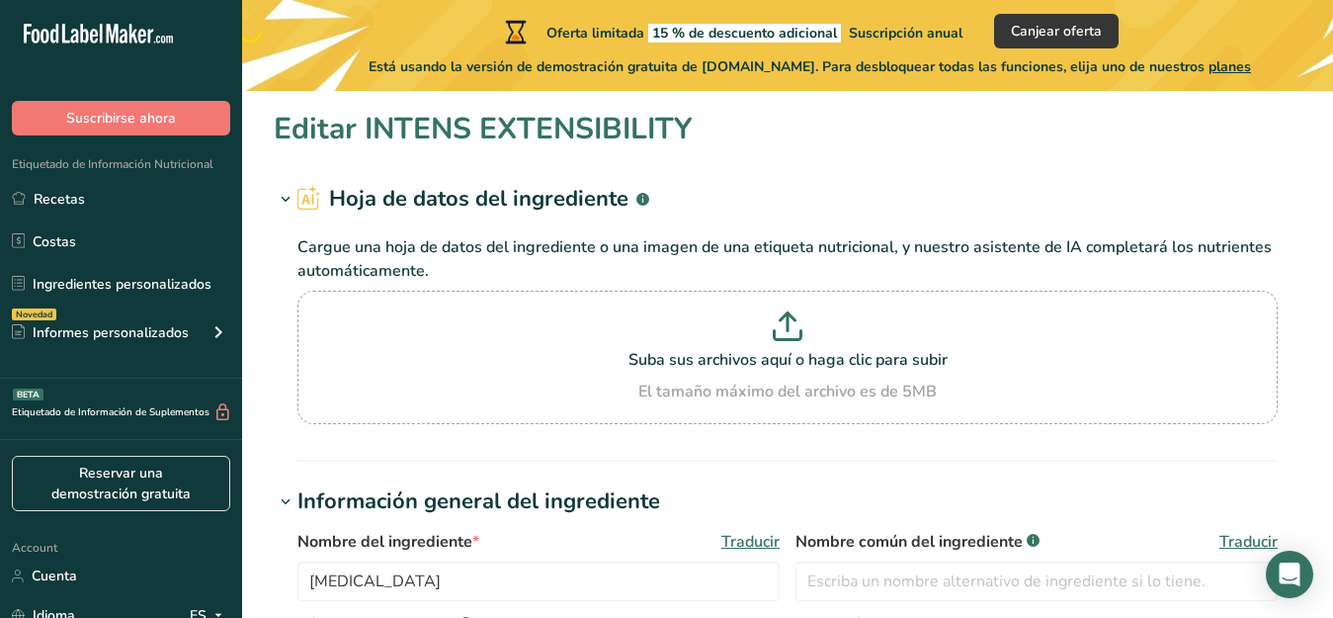
type input "INTENS EXTENSIBILITY"
type input "SBEXTENSIBILITY"
type input "PURATOS"
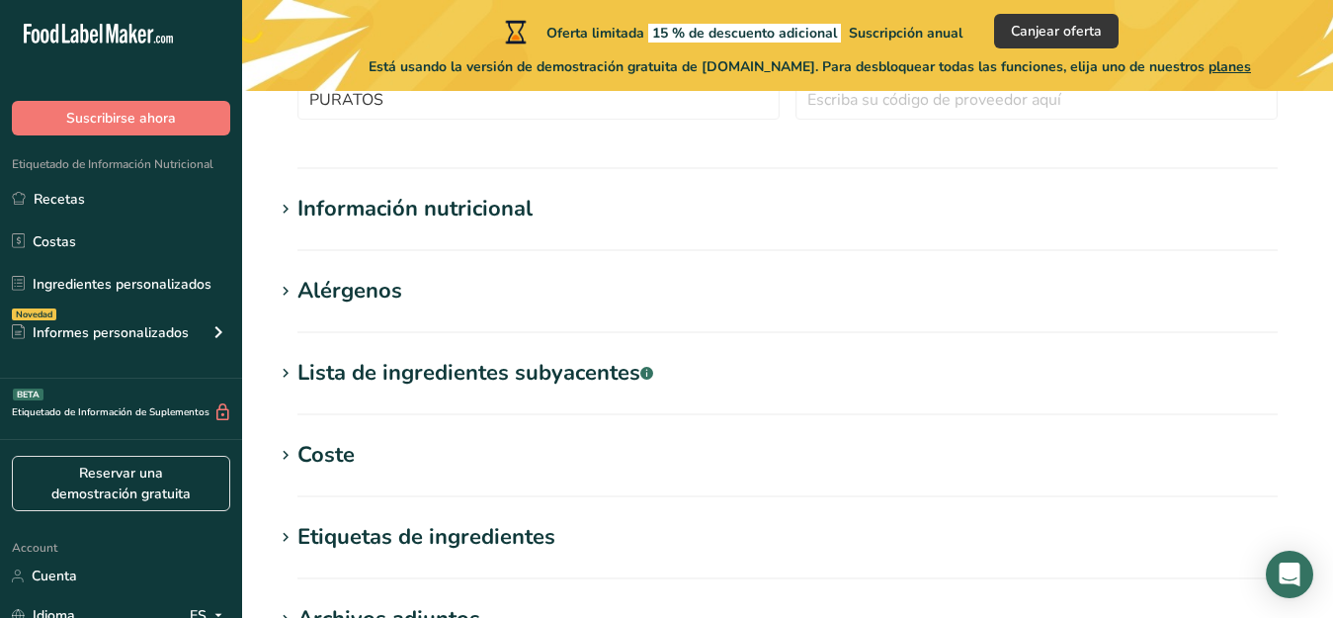
scroll to position [648, 0]
click at [286, 374] on icon at bounding box center [286, 373] width 18 height 28
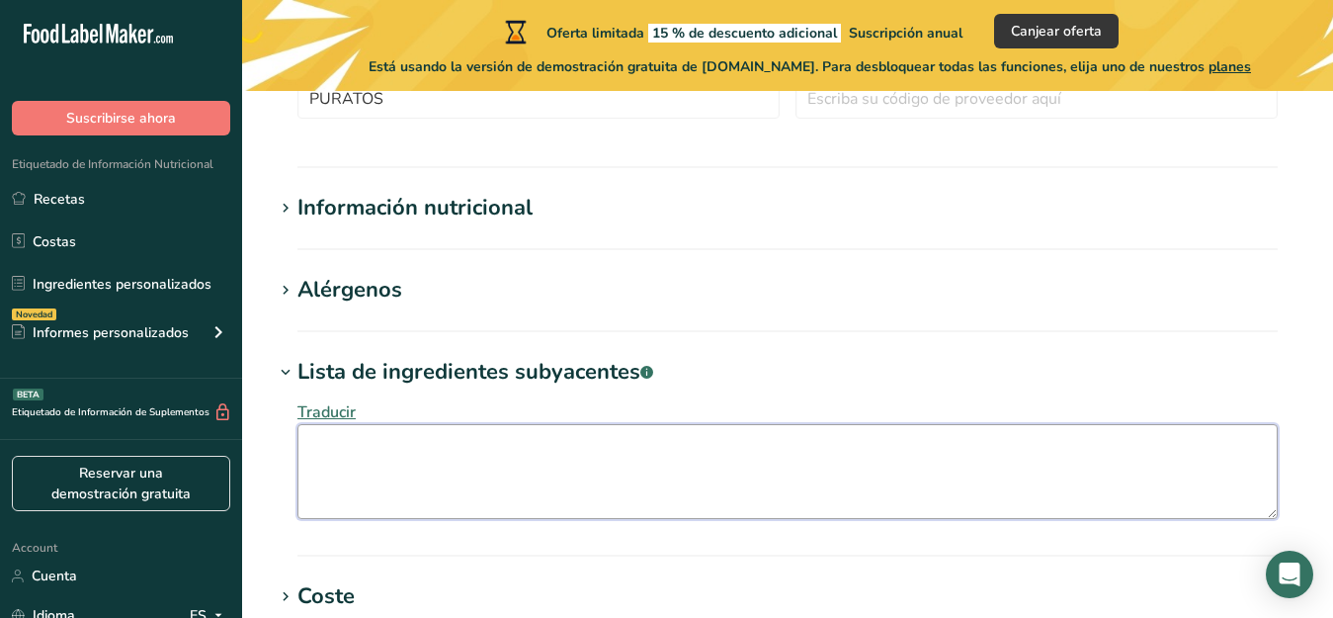
click at [329, 454] on textarea at bounding box center [787, 471] width 980 height 95
drag, startPoint x: 545, startPoint y: 448, endPoint x: 529, endPoint y: 448, distance: 15.8
click at [529, 448] on textarea "Wheat flour, salt, [MEDICAL_DATA], i--cysteine" at bounding box center [787, 471] width 980 height 95
click at [597, 443] on textarea "Wheat flour, salt, [MEDICAL_DATA], I-cysteine" at bounding box center [787, 471] width 980 height 95
click at [613, 459] on textarea "Wheat flour, salt, [MEDICAL_DATA], I-cysteine" at bounding box center [787, 471] width 980 height 95
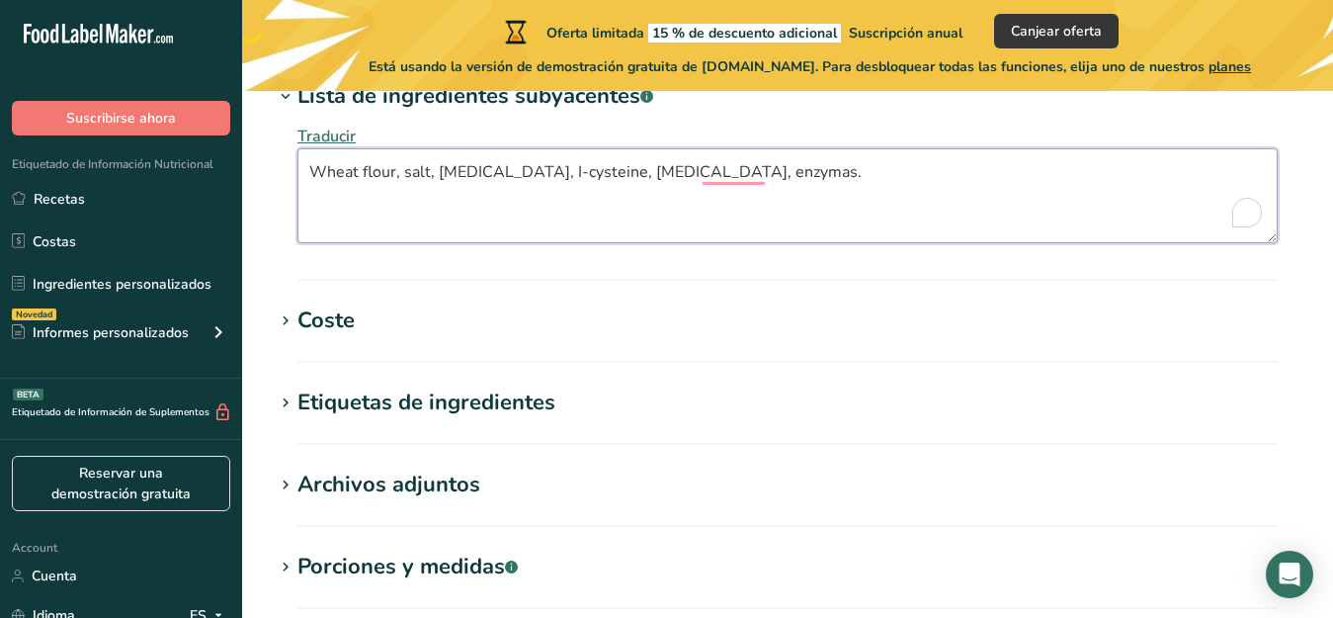
scroll to position [926, 0]
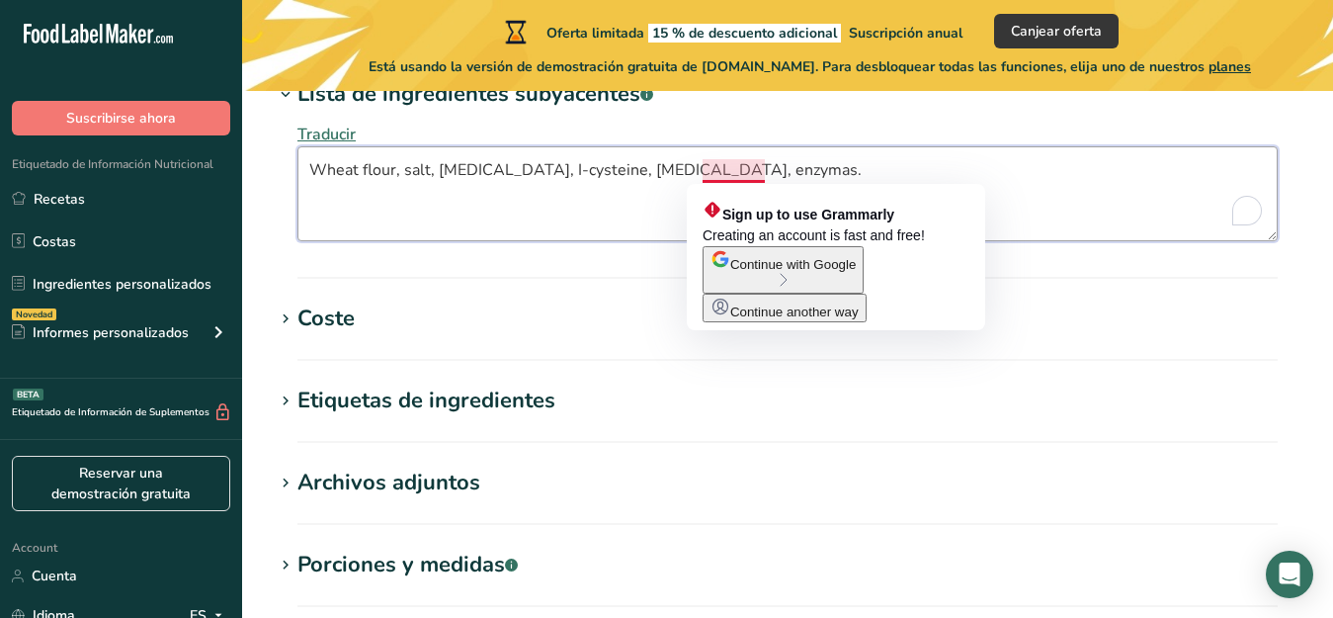
click at [751, 175] on textarea "Wheat flour, salt, [MEDICAL_DATA], I-cysteine, [MEDICAL_DATA], enzymas." at bounding box center [787, 193] width 980 height 95
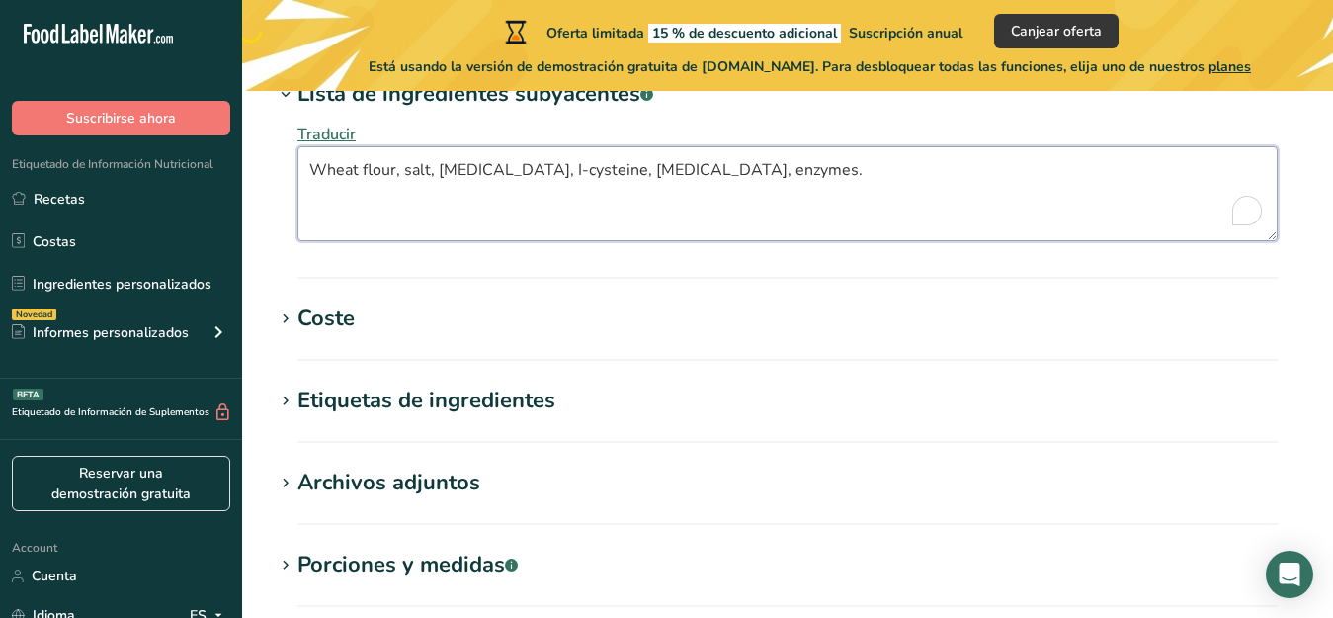
scroll to position [1154, 0]
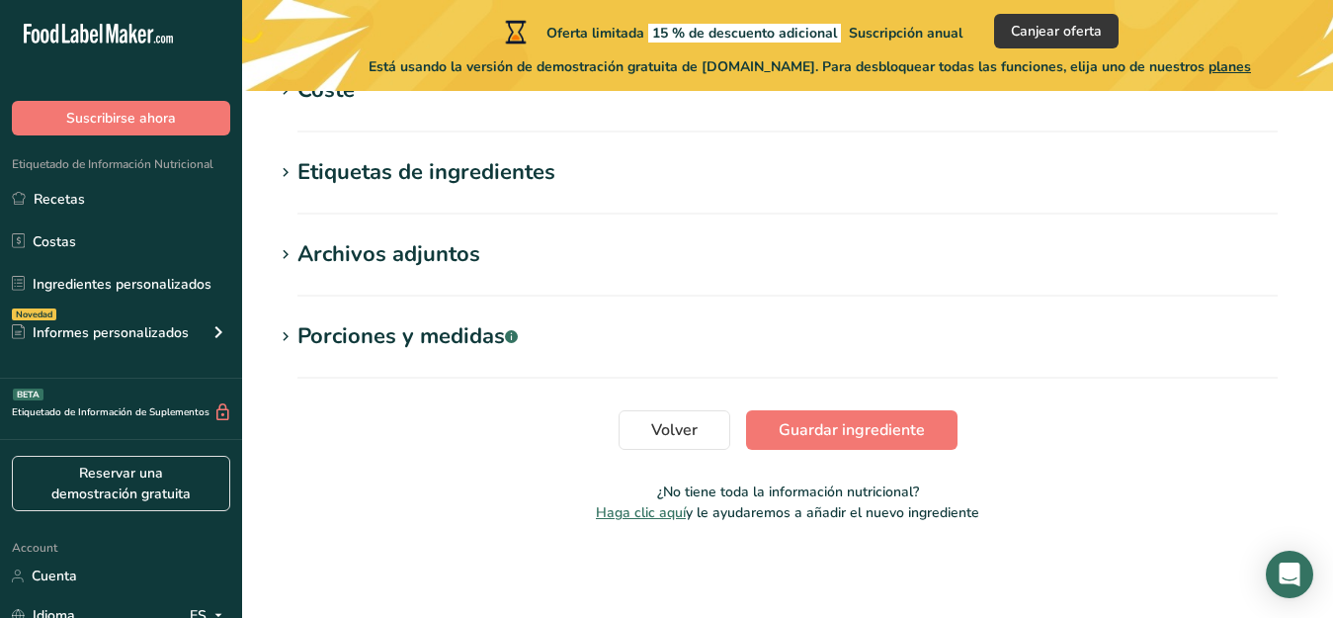
type textarea "Wheat flour, salt, [MEDICAL_DATA], I-cysteine, [MEDICAL_DATA], enzymes."
click at [844, 421] on span "Guardar ingrediente" at bounding box center [852, 430] width 146 height 24
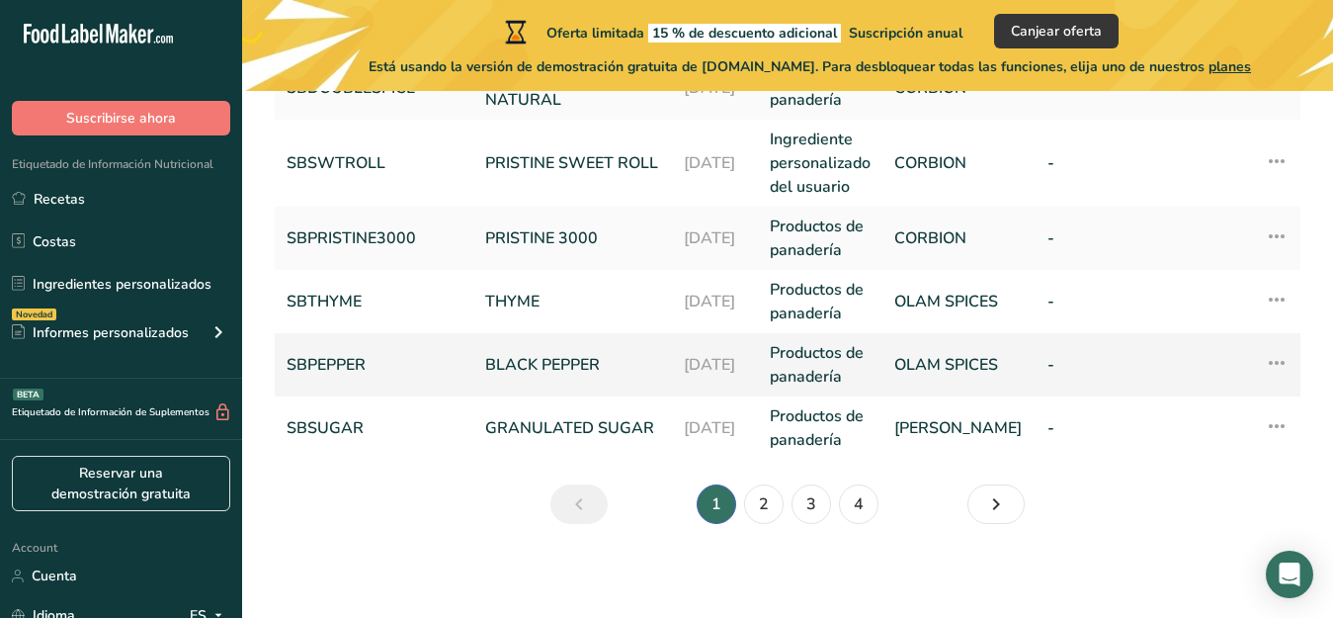
scroll to position [878, 0]
click at [769, 501] on link "2" at bounding box center [764, 503] width 40 height 40
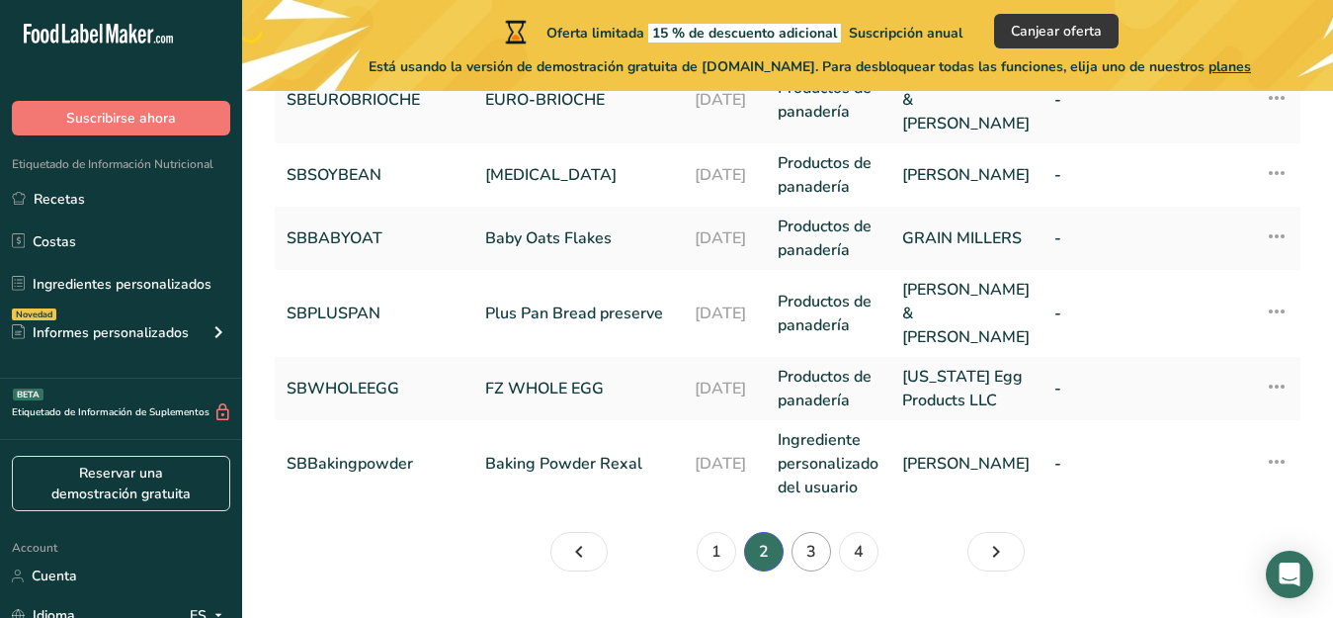
scroll to position [925, 0]
click at [811, 531] on link "3" at bounding box center [812, 551] width 40 height 40
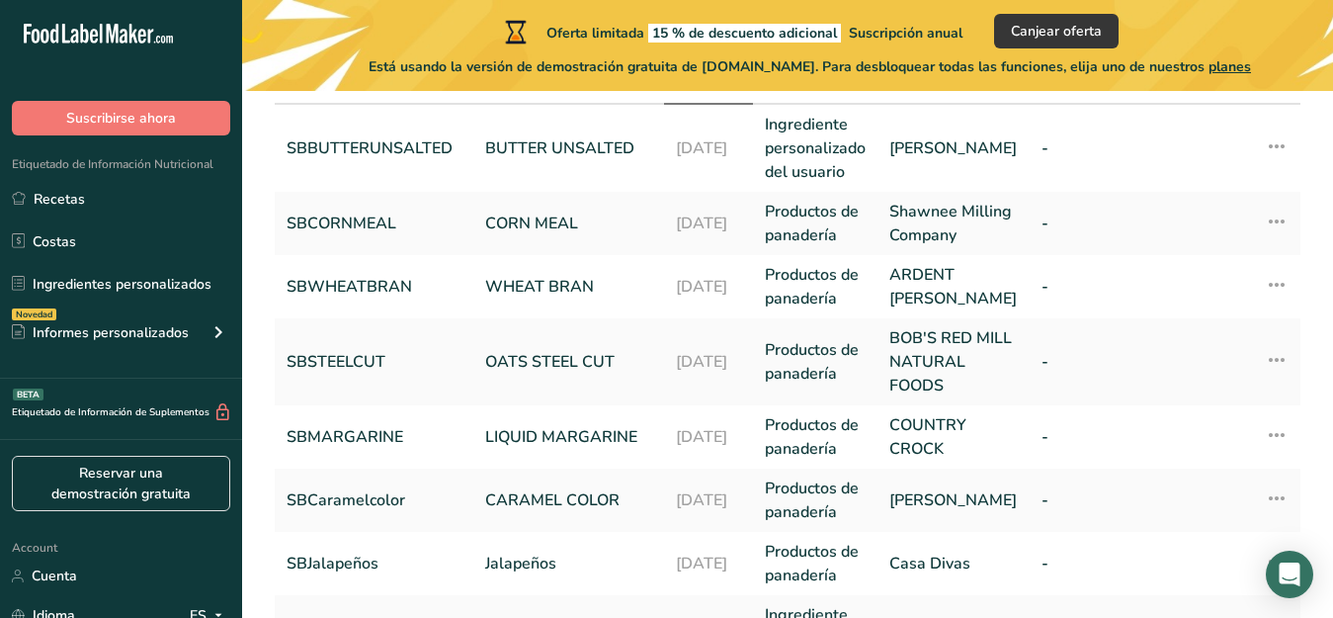
scroll to position [184, 0]
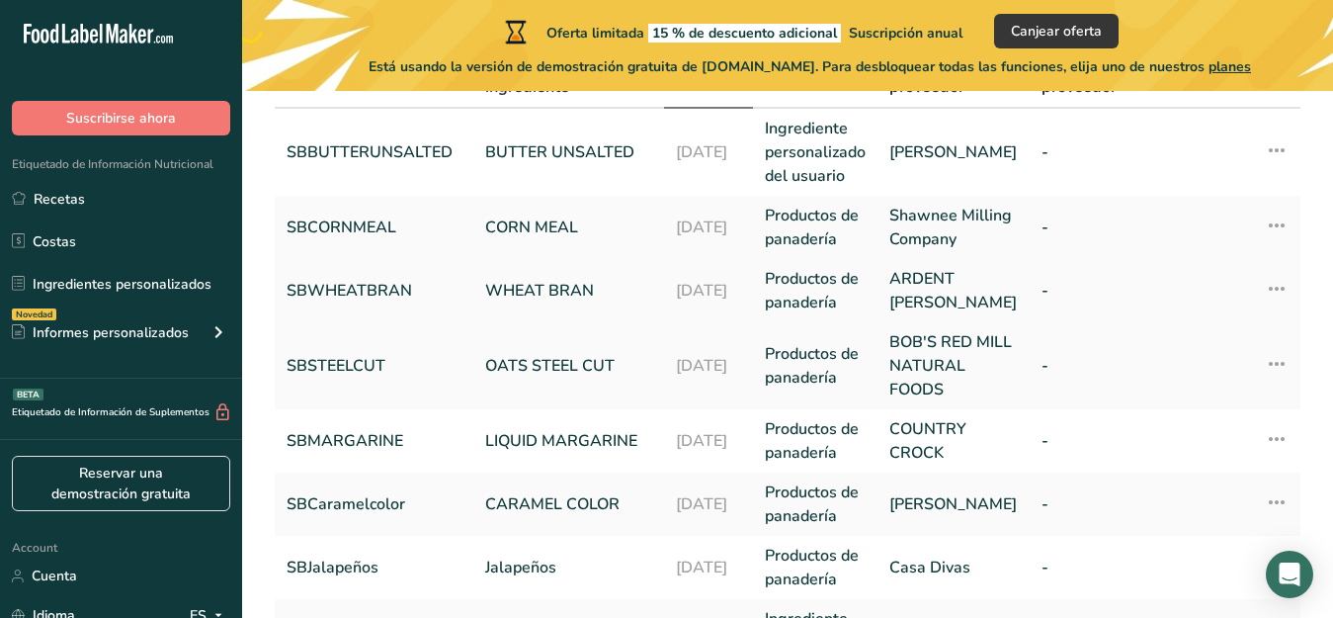
click at [553, 302] on link "WHEAT BRAN" at bounding box center [568, 291] width 167 height 24
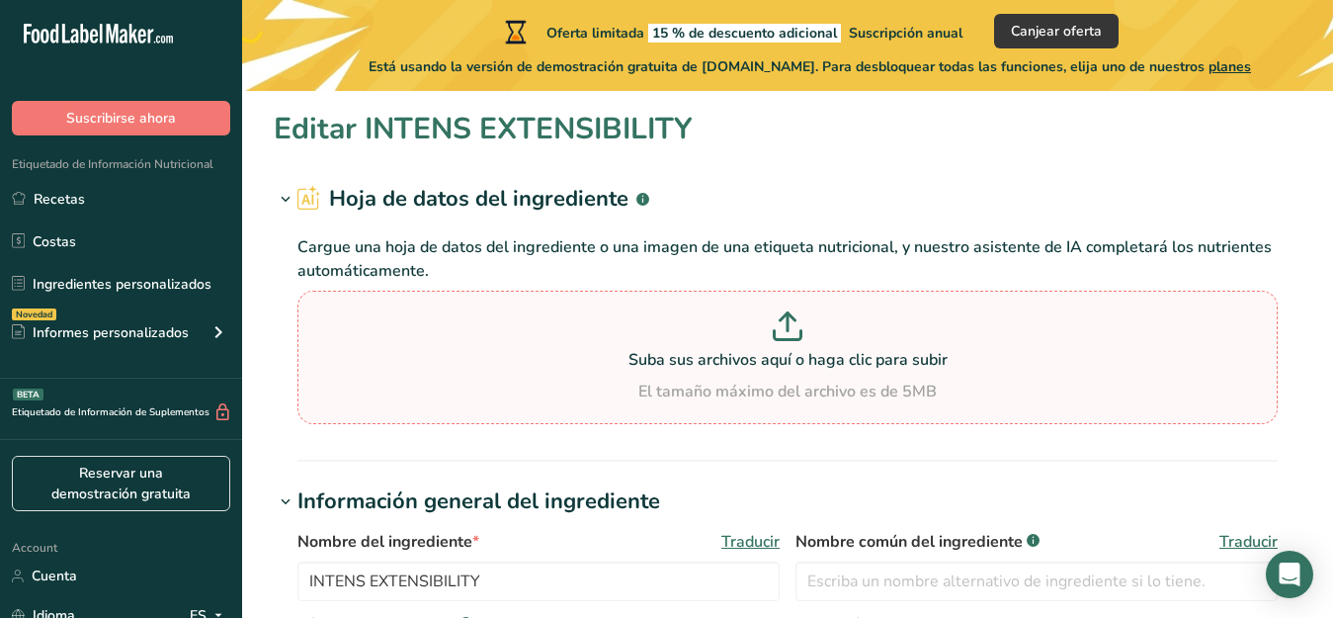
type input "WHEAT BRAN"
type input "SBWHEATBRAN"
type input "ARDENT [PERSON_NAME]"
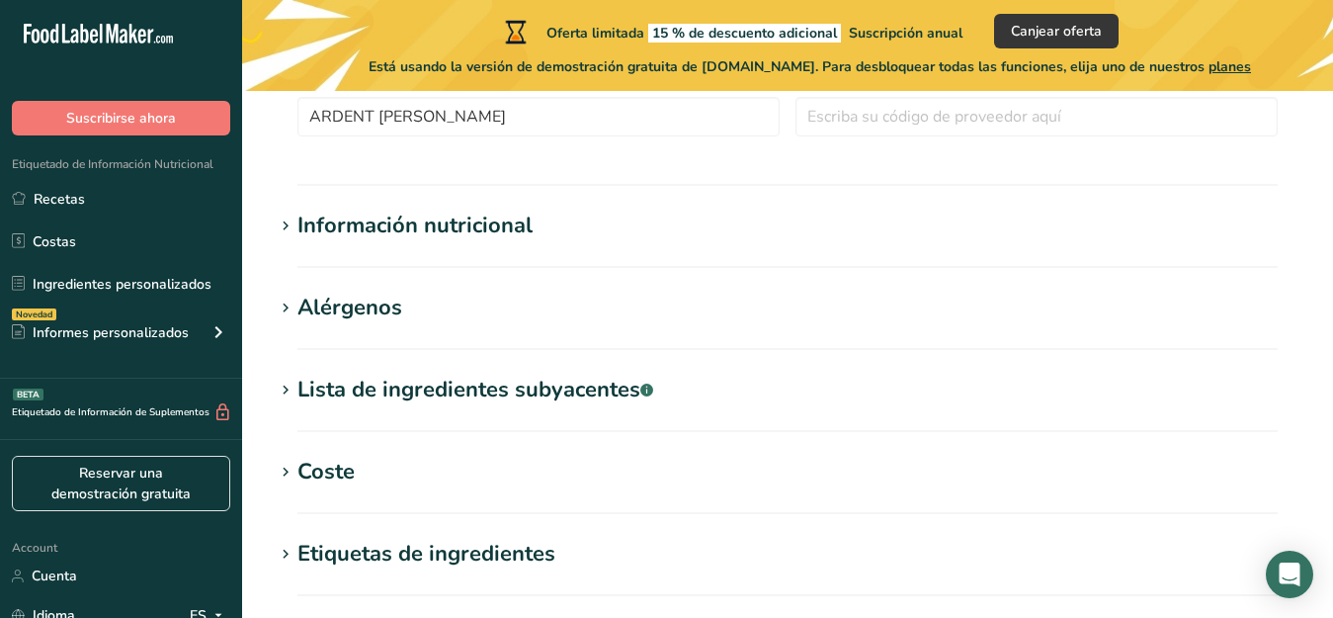
scroll to position [648, 0]
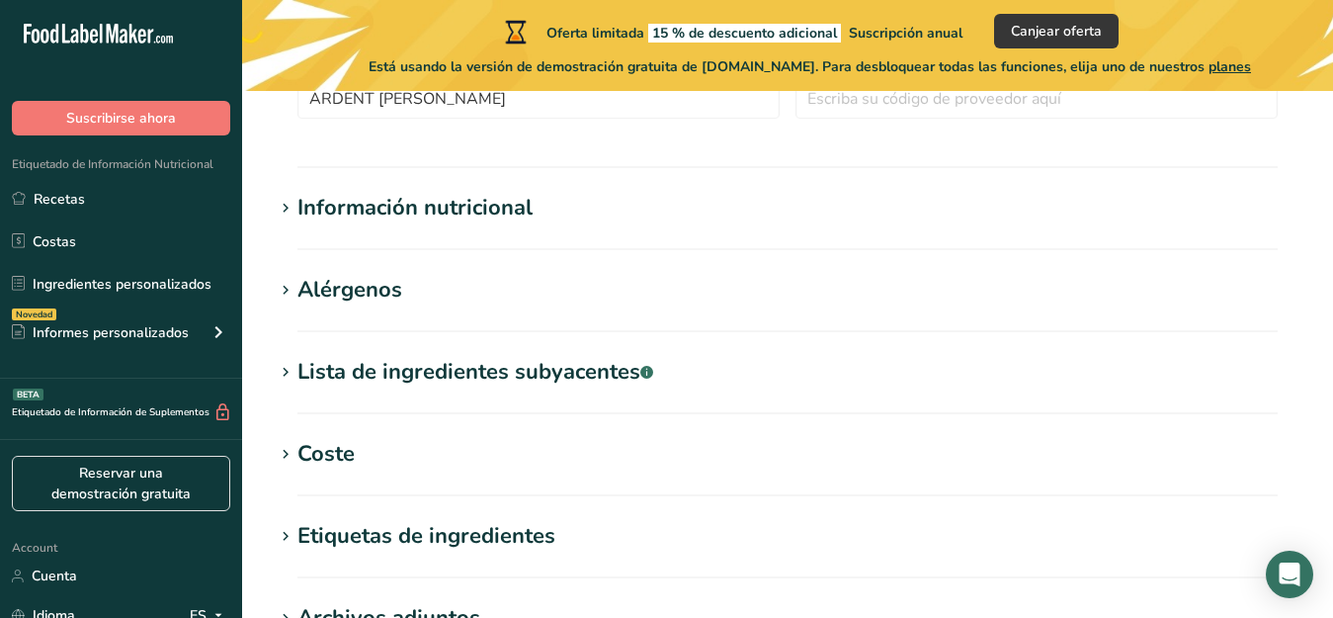
click at [295, 375] on span at bounding box center [286, 373] width 24 height 24
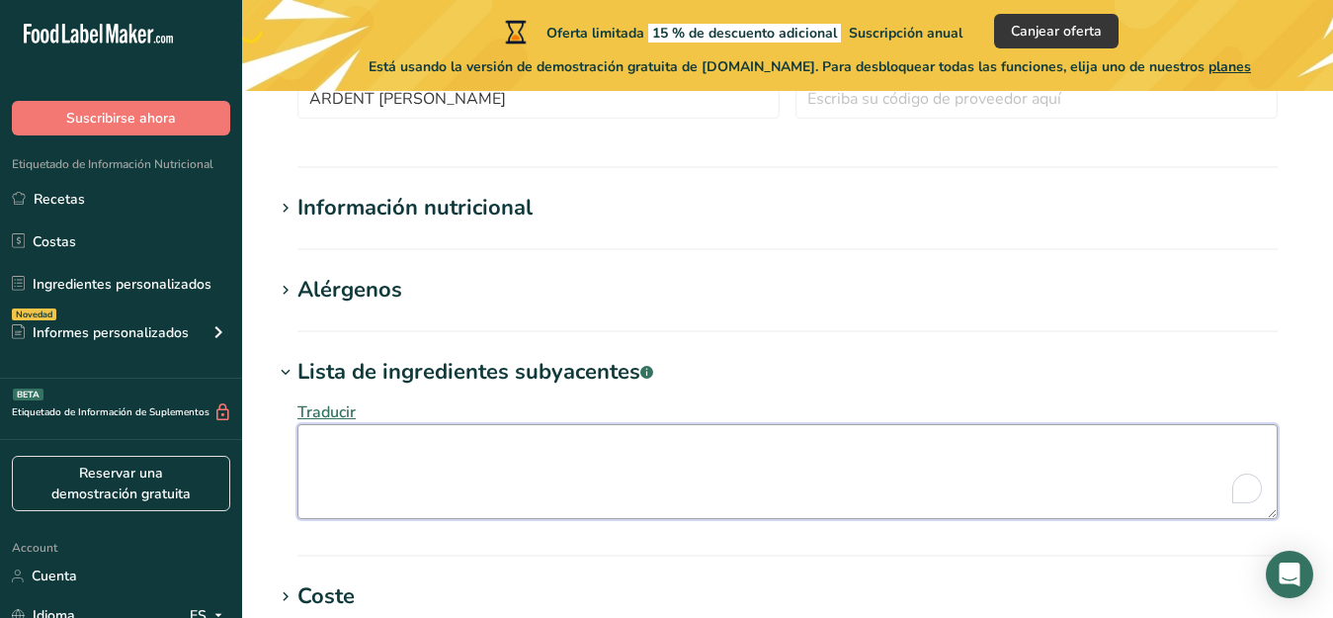
click at [309, 447] on textarea "To enrich screen reader interactions, please activate Accessibility in Grammarl…" at bounding box center [787, 471] width 980 height 95
click at [331, 459] on textarea "Wwheat Bran" at bounding box center [787, 471] width 980 height 95
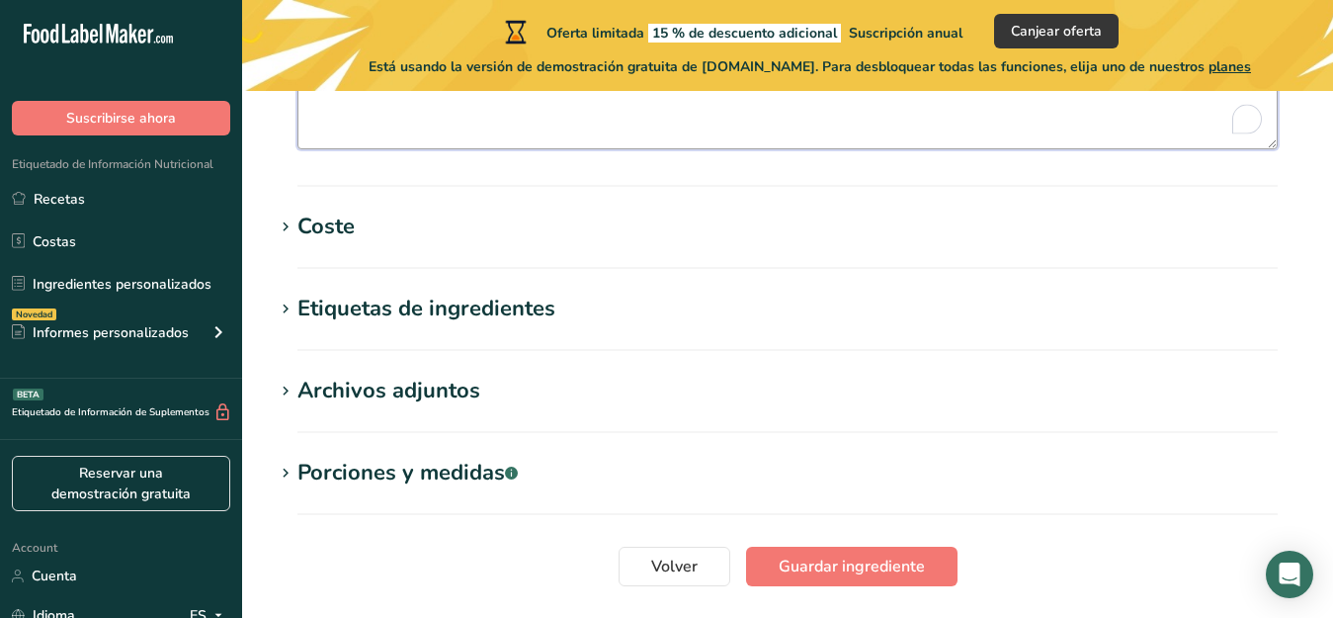
scroll to position [1019, 0]
type textarea "Wheat Bran"
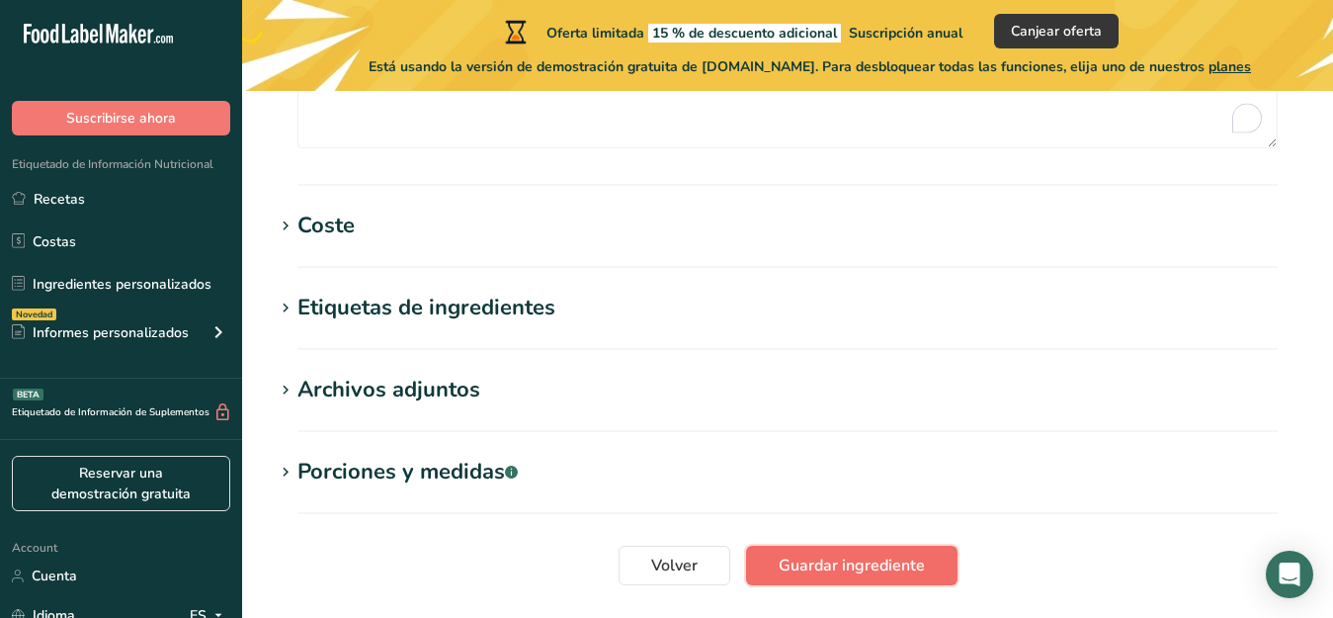
click at [864, 557] on span "Guardar ingrediente" at bounding box center [852, 565] width 146 height 24
